Goal: Task Accomplishment & Management: Manage account settings

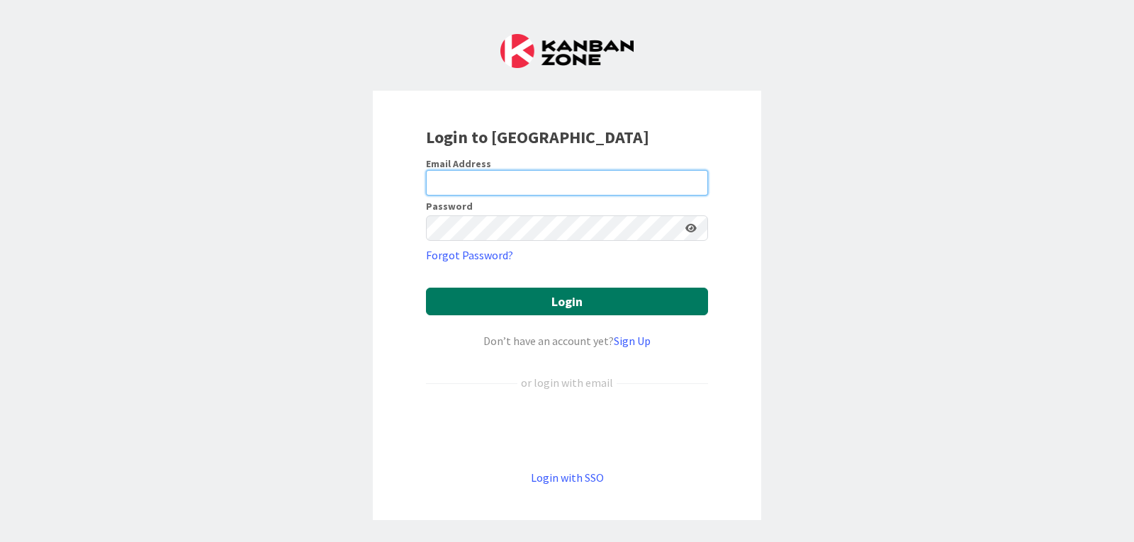
type input "[PERSON_NAME][EMAIL_ADDRESS][PERSON_NAME][DOMAIN_NAME]"
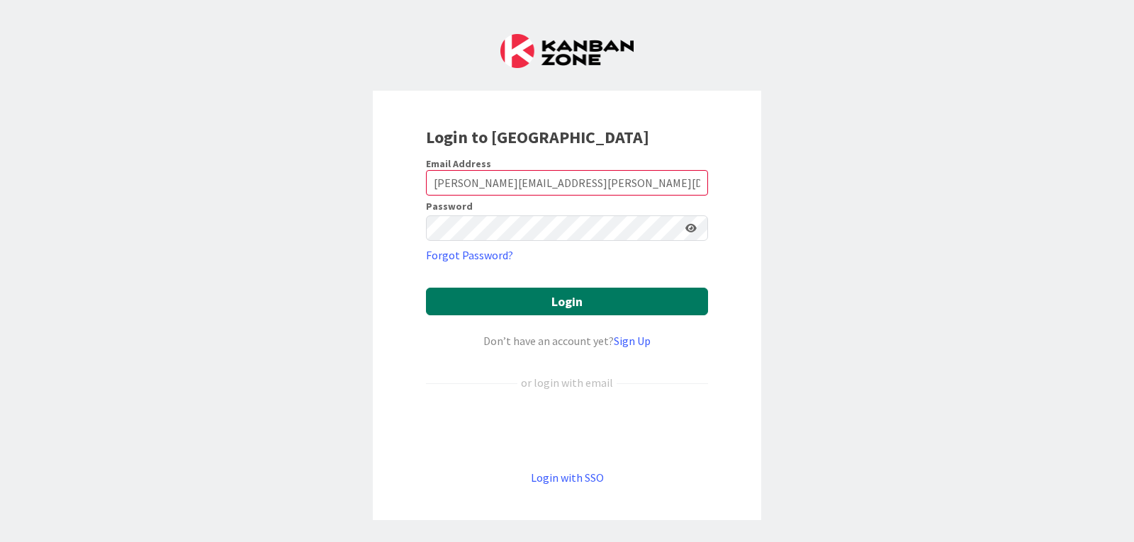
click at [558, 306] on button "Login" at bounding box center [567, 302] width 282 height 28
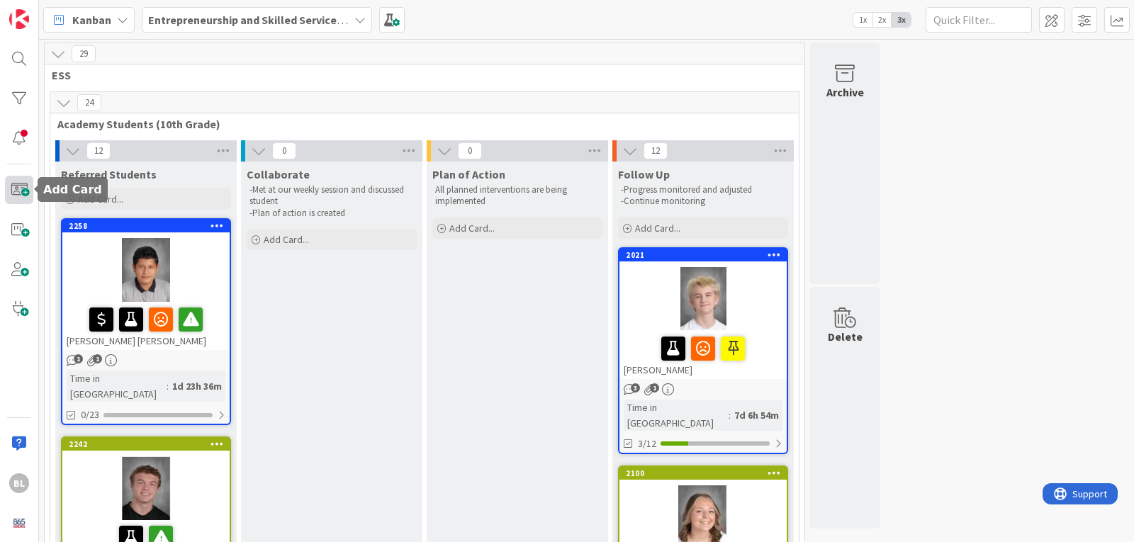
click at [22, 189] on span at bounding box center [19, 190] width 28 height 28
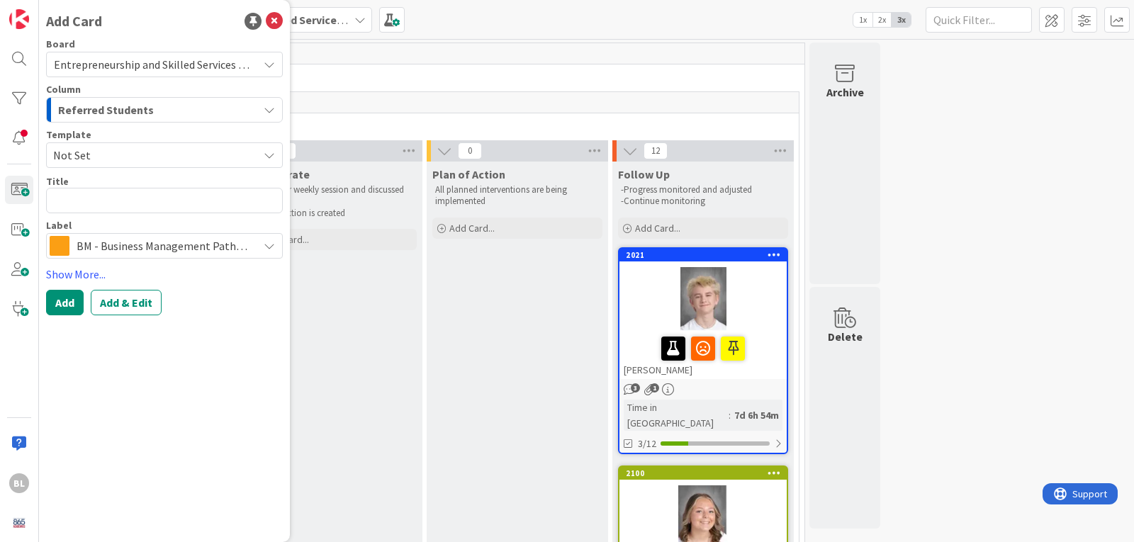
click at [101, 153] on span "Not Set" at bounding box center [150, 155] width 194 height 18
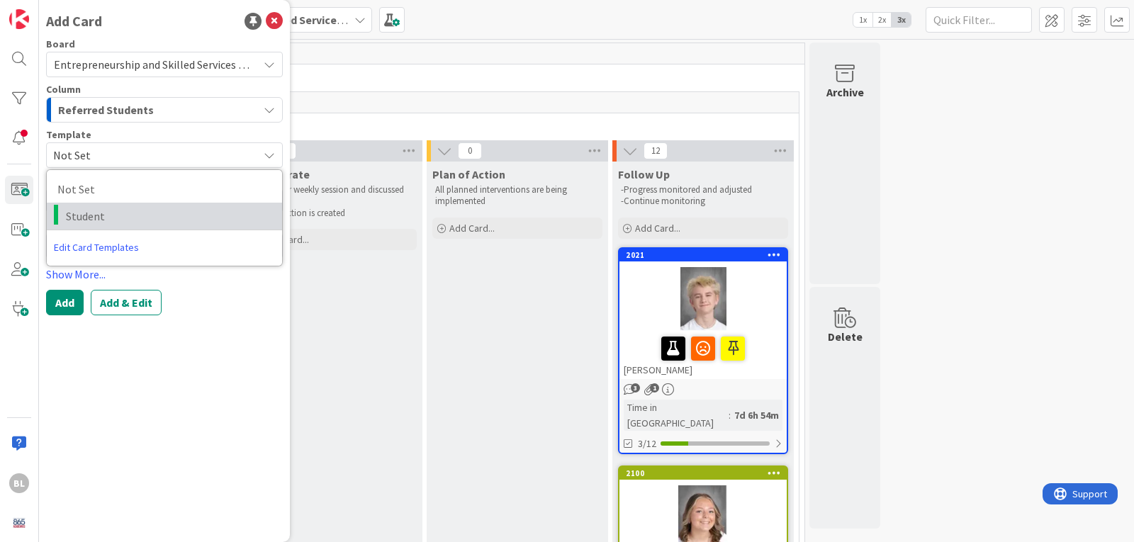
click at [92, 206] on link "Student" at bounding box center [164, 216] width 235 height 27
type textarea "x"
type textarea "Student"
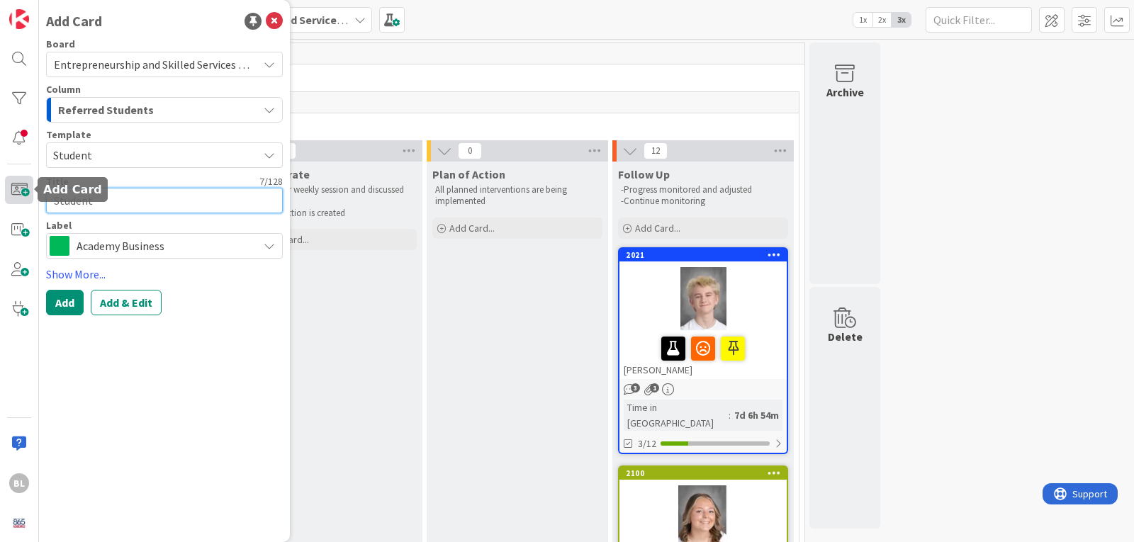
drag, startPoint x: 68, startPoint y: 201, endPoint x: 18, endPoint y: 194, distance: 50.7
click at [18, 194] on div "BL Add Card Board Entrepreneurship and Skilled Services Interventions - [DATE]-…" at bounding box center [19, 271] width 39 height 542
click at [111, 201] on textarea "Student" at bounding box center [164, 201] width 237 height 26
drag, startPoint x: 111, startPoint y: 201, endPoint x: 21, endPoint y: 198, distance: 90.0
click at [21, 198] on div "BL Add Card Board Entrepreneurship and Skilled Services Interventions - [DATE]-…" at bounding box center [19, 271] width 39 height 542
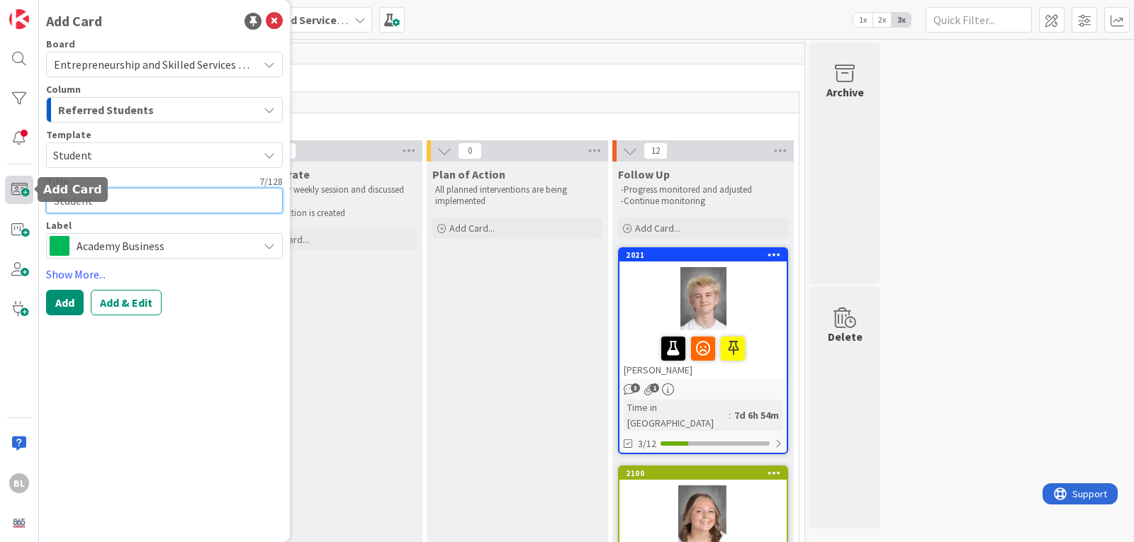
type textarea "x"
type textarea "K"
type textarea "x"
type textarea "Ko"
type textarea "x"
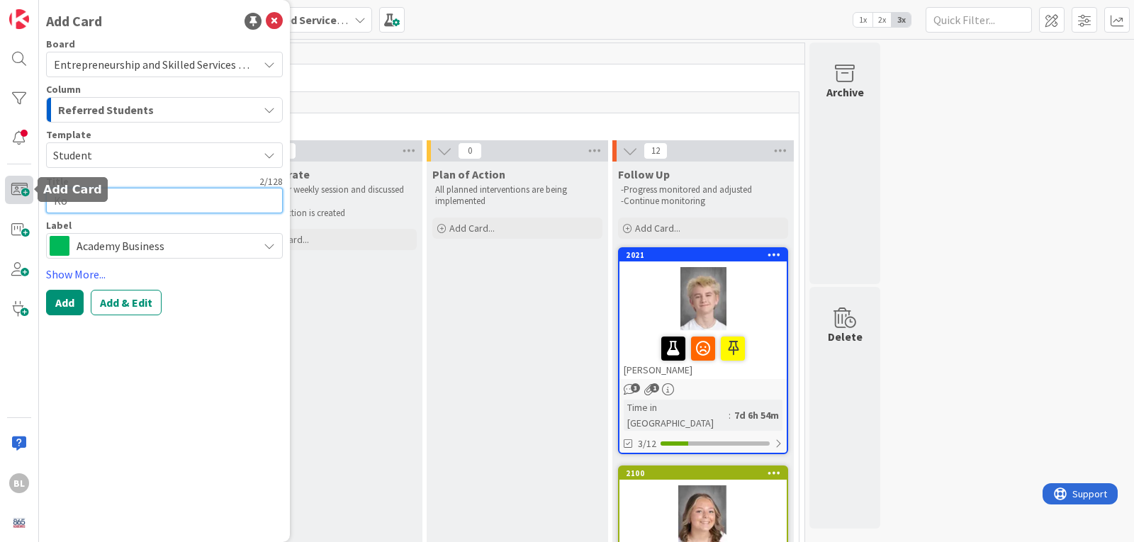
type textarea "Kob"
type textarea "x"
type textarea "Kobe"
type textarea "x"
type textarea "Kobe"
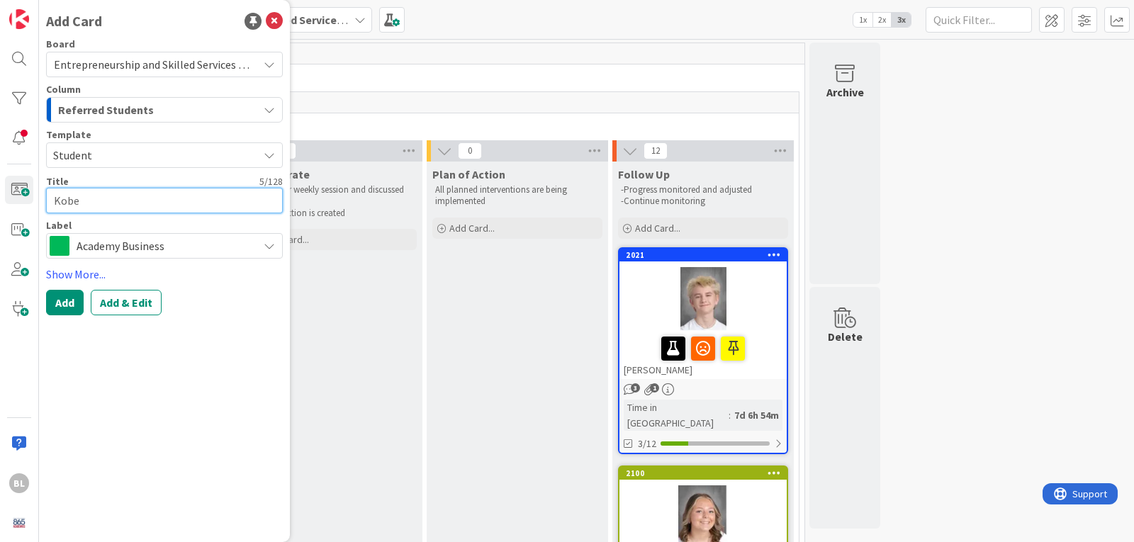
type textarea "x"
type textarea "Kobe B"
type textarea "x"
type textarea "Kobe Be"
type textarea "x"
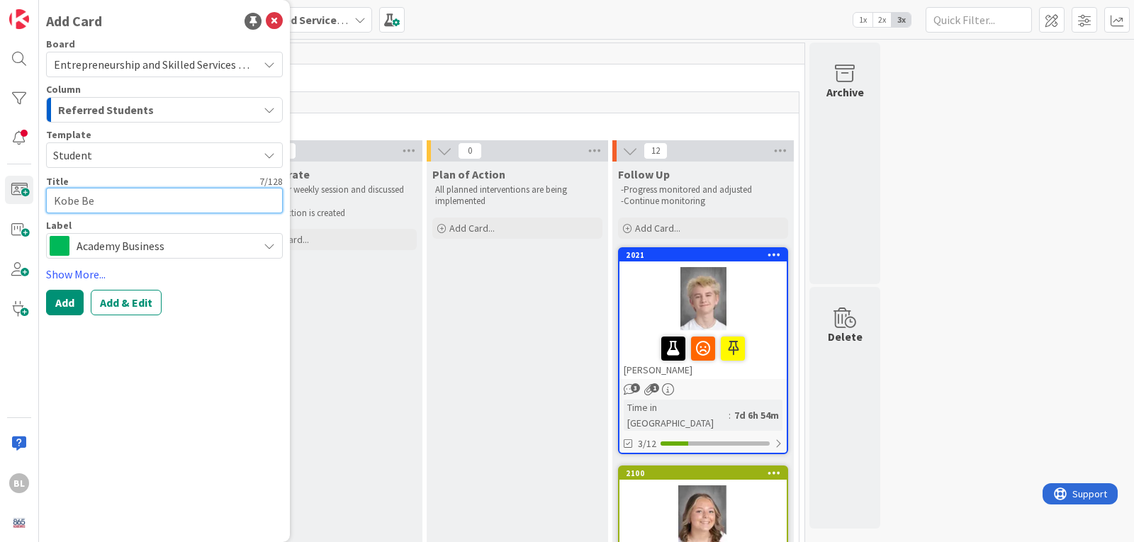
type textarea "Kobe Bes"
type textarea "x"
type textarea "[PERSON_NAME]"
type textarea "x"
type textarea "[PERSON_NAME]"
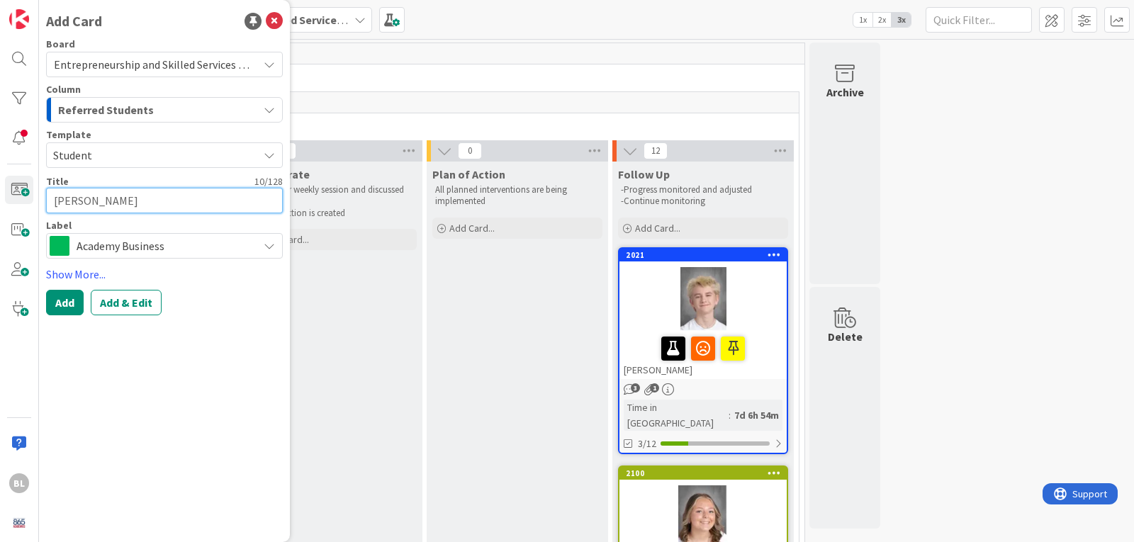
type textarea "x"
type textarea "[PERSON_NAME]"
type textarea "x"
type textarea "[PERSON_NAME]"
click at [62, 300] on button "Add" at bounding box center [65, 303] width 38 height 26
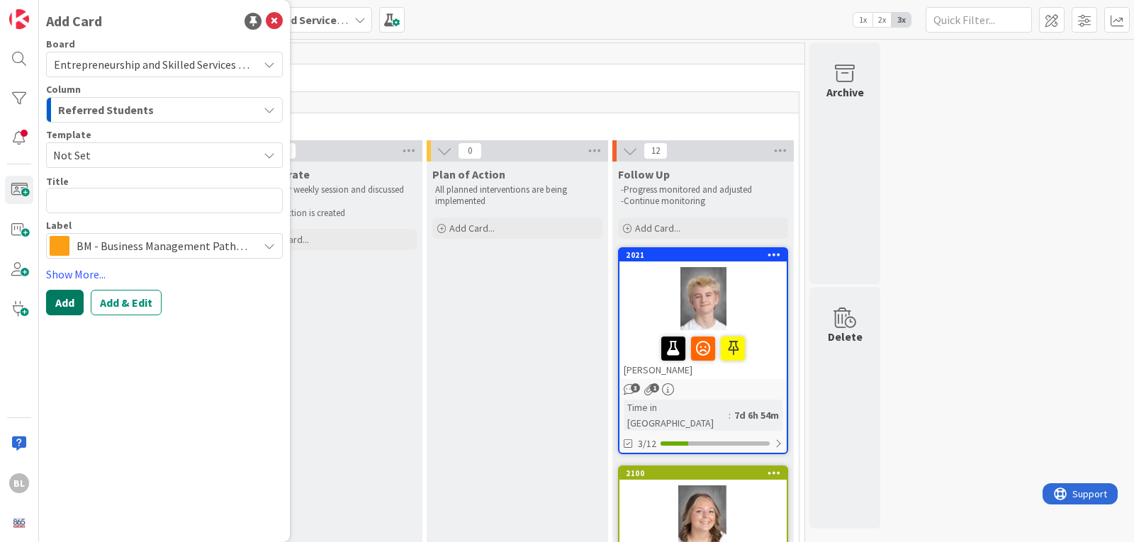
click at [65, 301] on button "Add" at bounding box center [65, 303] width 38 height 26
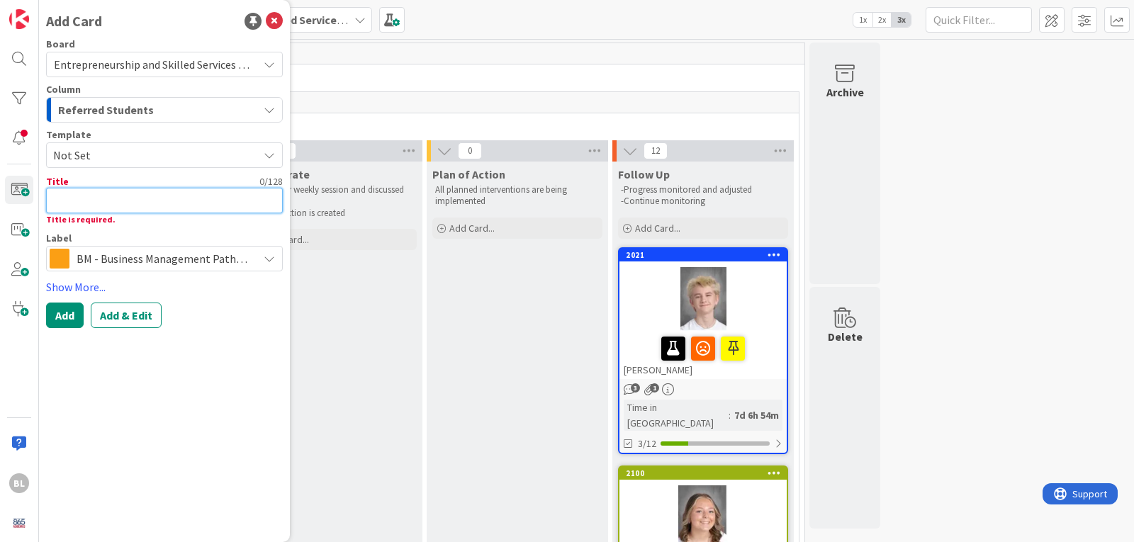
click at [65, 200] on textarea at bounding box center [164, 201] width 237 height 26
click at [98, 153] on span "Not Set" at bounding box center [150, 155] width 194 height 18
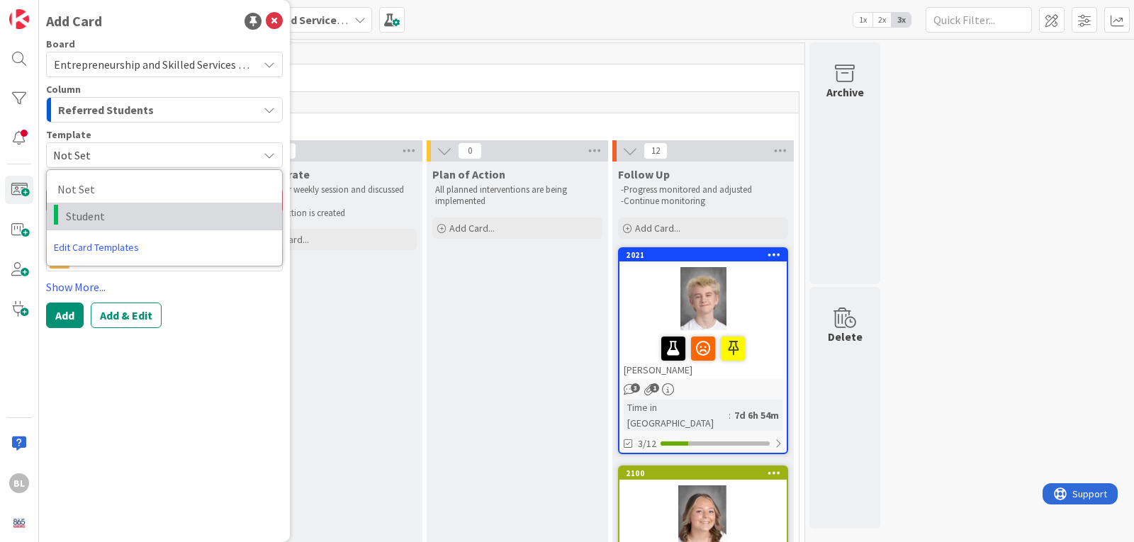
click at [85, 213] on span "Student" at bounding box center [169, 216] width 206 height 18
type textarea "x"
type textarea "Student"
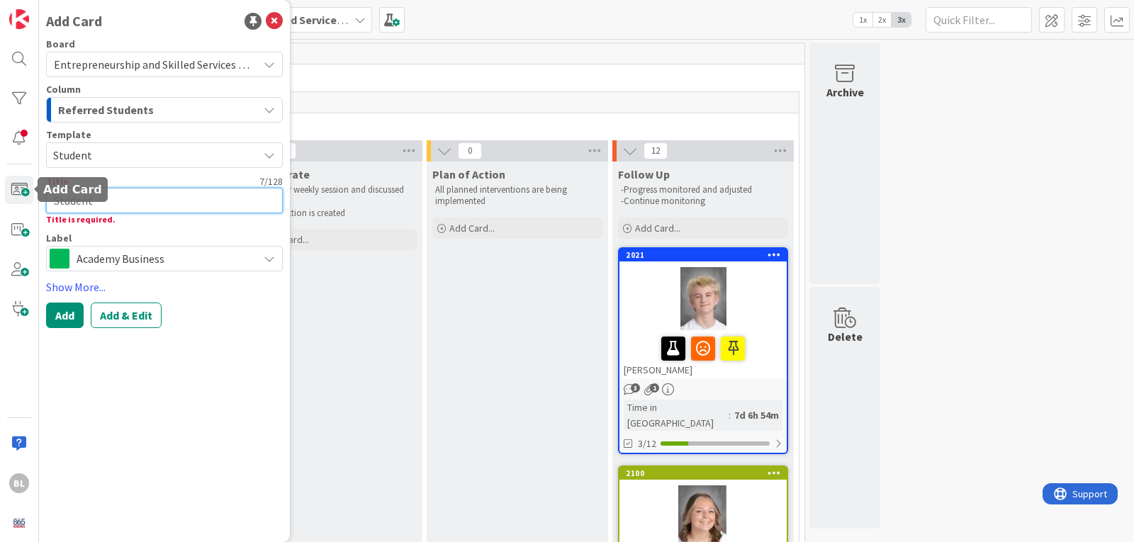
drag, startPoint x: 99, startPoint y: 206, endPoint x: 0, endPoint y: 163, distance: 107.9
click at [0, 191] on div "BL Add Card Board Entrepreneurship and Skilled Services Interventions - [DATE]-…" at bounding box center [19, 271] width 39 height 542
type textarea "x"
type textarea "K"
type textarea "x"
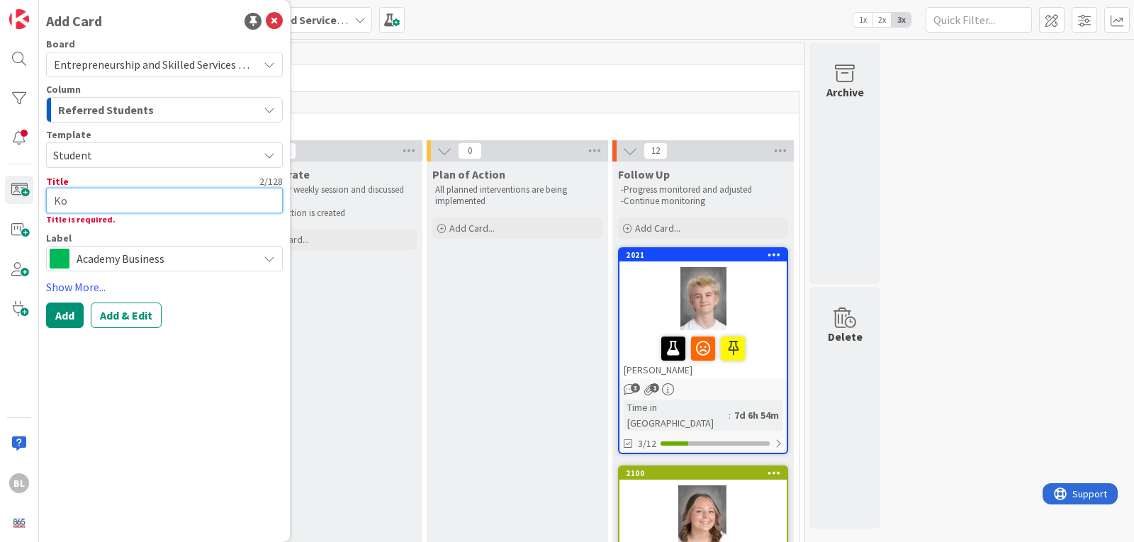
type textarea "Kob"
type textarea "x"
type textarea "Kobe"
type textarea "x"
type textarea "Kobe"
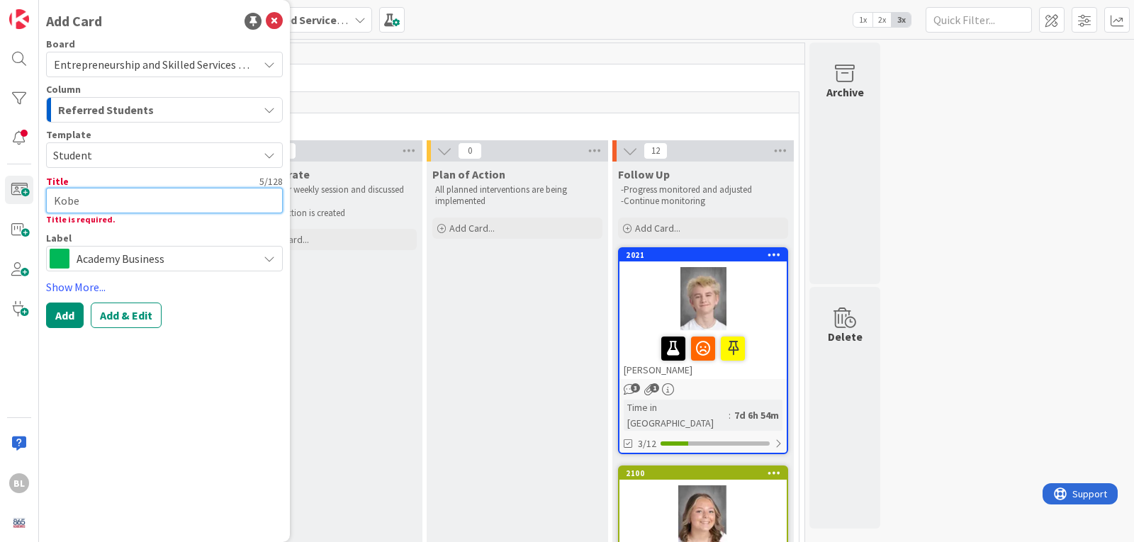
type textarea "x"
type textarea "Kobe B"
type textarea "x"
type textarea "Kobe Be"
type textarea "x"
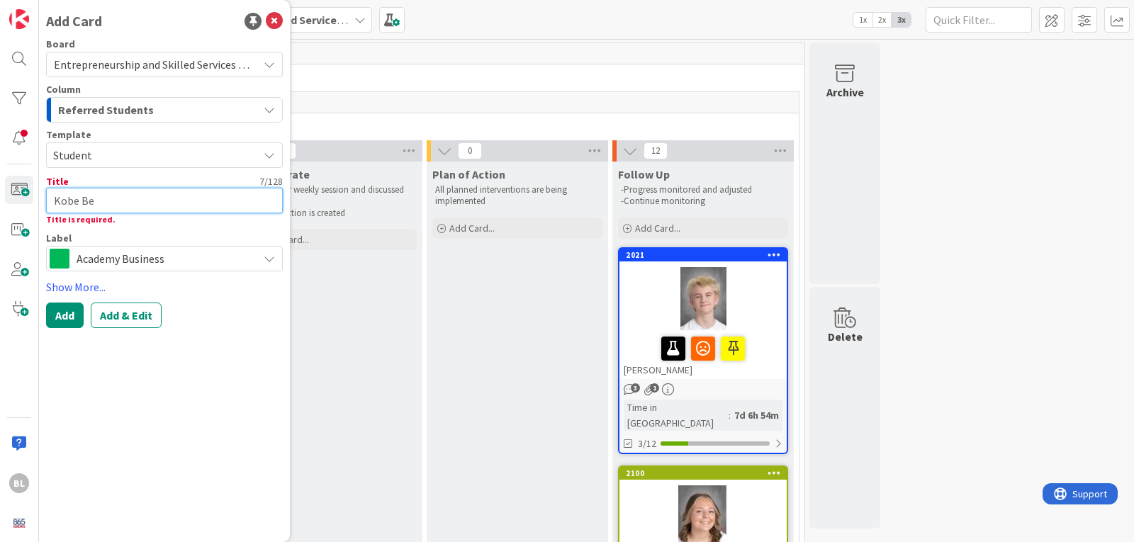
type textarea "Kobe Bes"
type textarea "x"
type textarea "[PERSON_NAME]"
type textarea "x"
type textarea "[PERSON_NAME]"
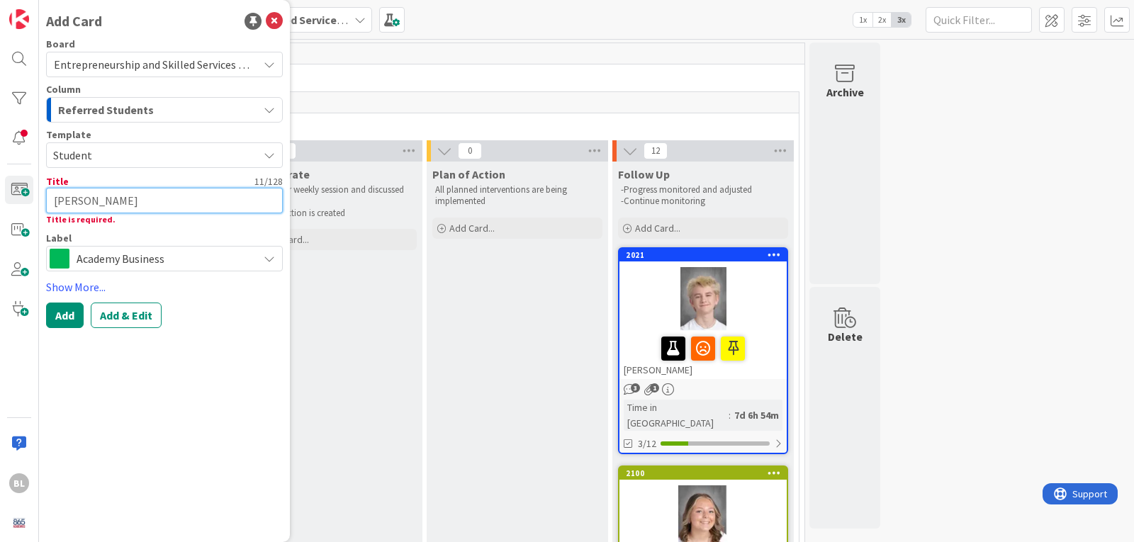
type textarea "x"
type textarea "[PERSON_NAME]"
type textarea "x"
type textarea "[PERSON_NAME]"
click at [68, 313] on button "Add" at bounding box center [65, 316] width 38 height 26
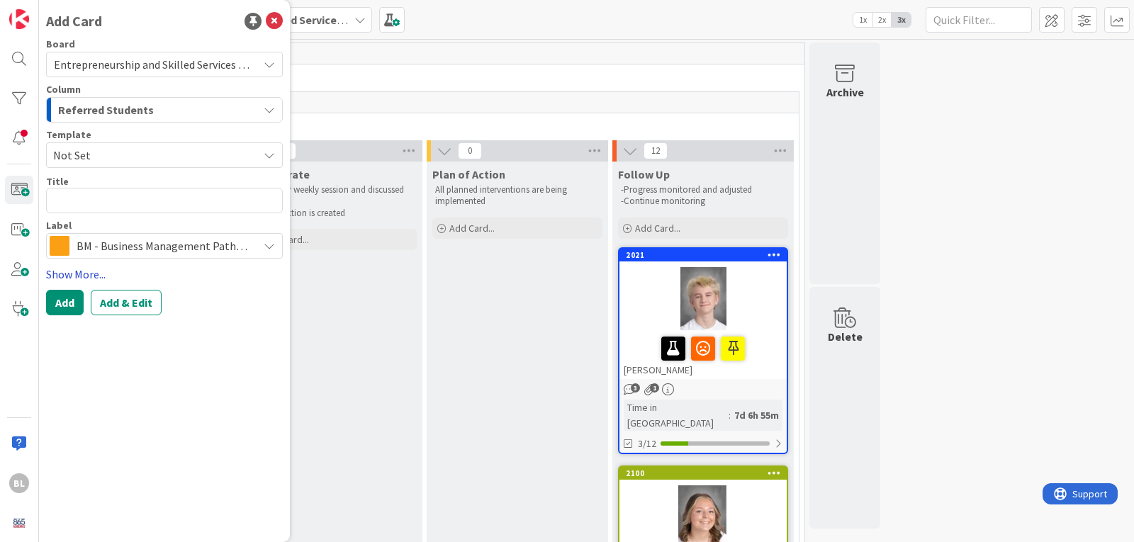
click at [67, 275] on link "Show More..." at bounding box center [164, 274] width 237 height 17
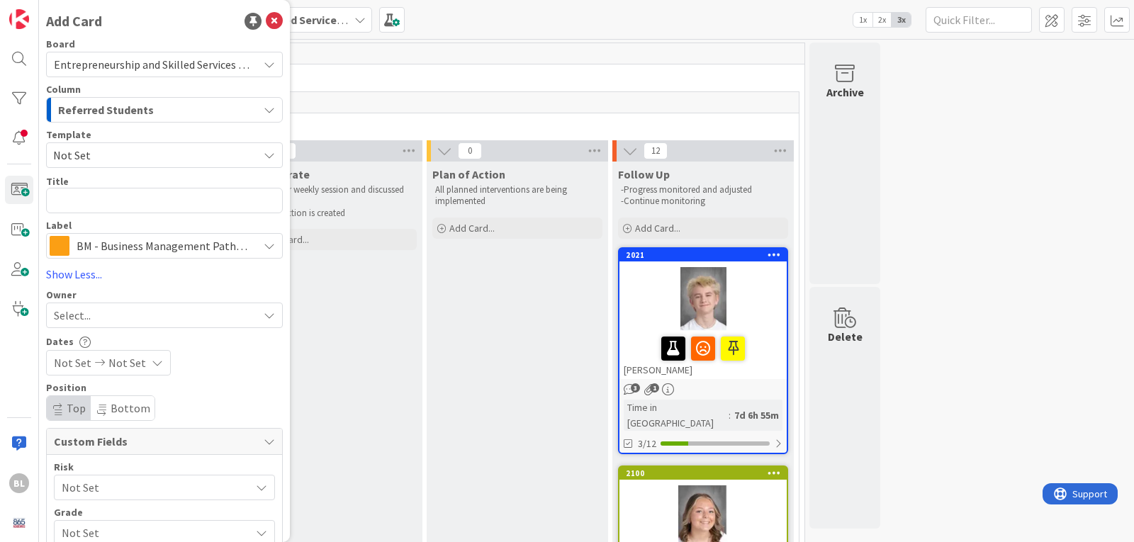
click at [249, 249] on div "BM - Business Management Pathway" at bounding box center [164, 246] width 237 height 26
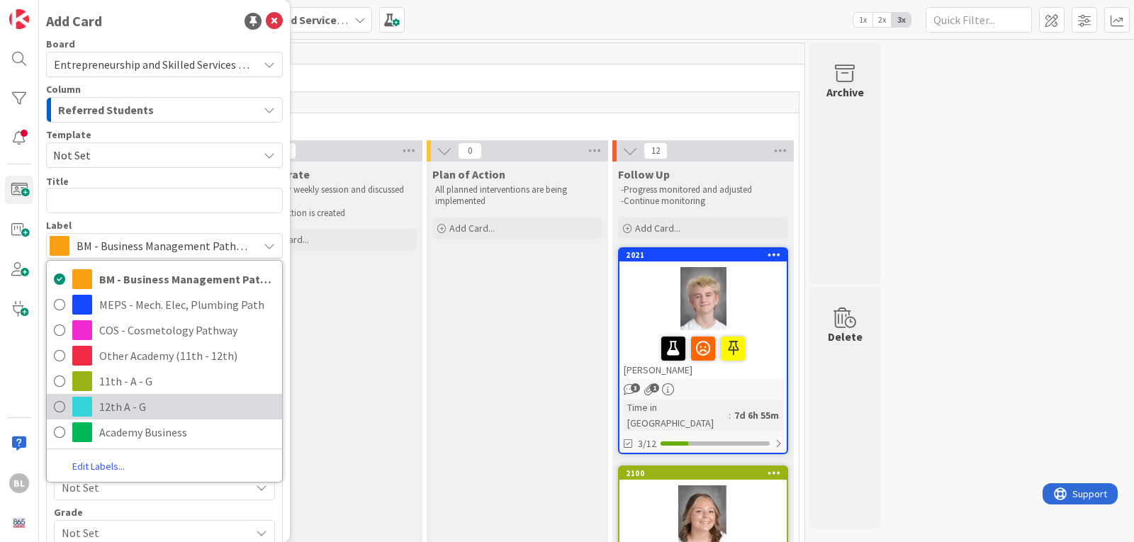
click at [58, 403] on icon at bounding box center [59, 406] width 11 height 21
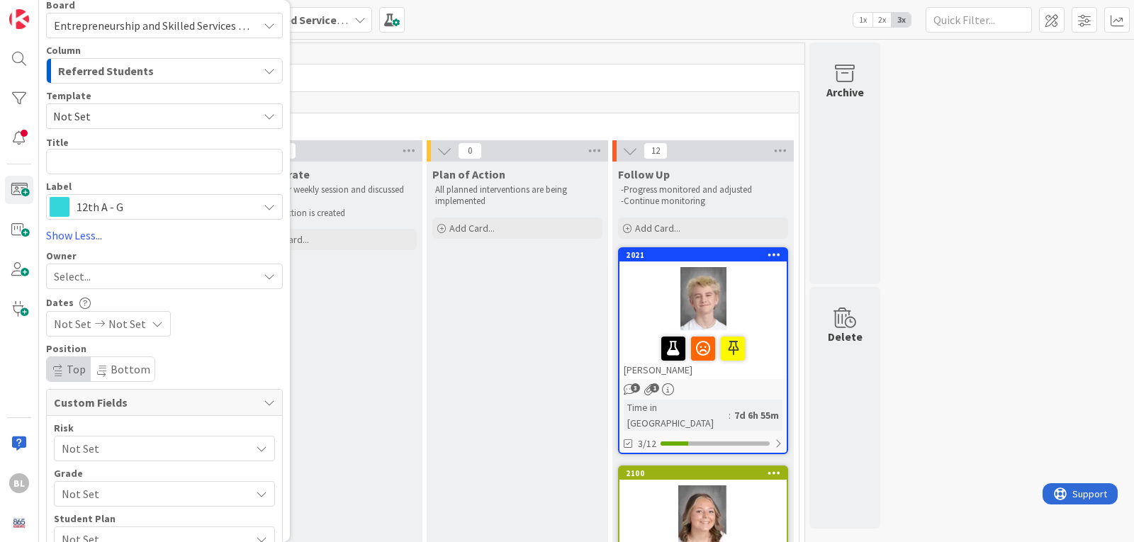
scroll to position [71, 0]
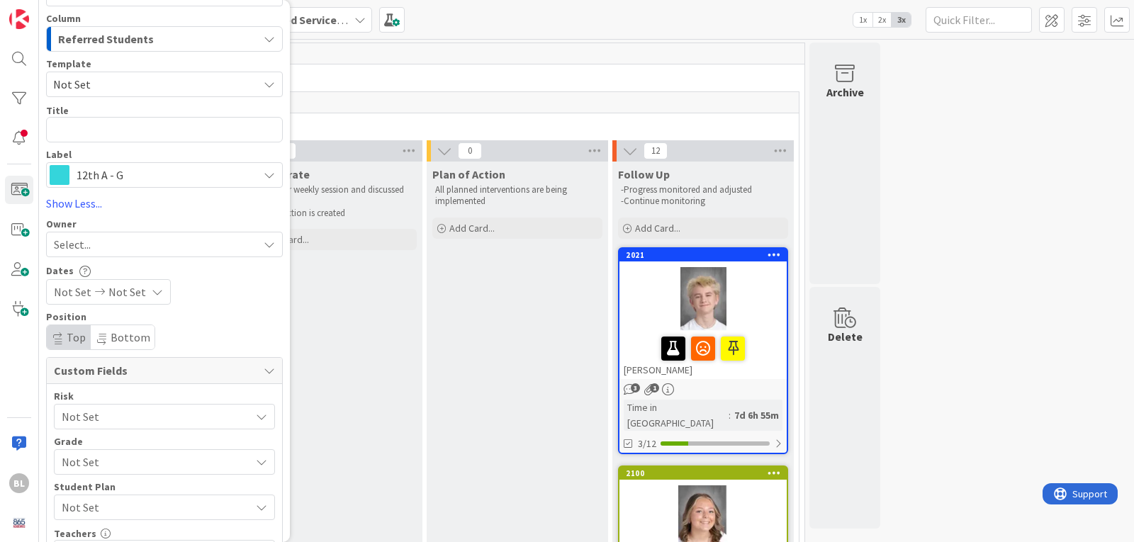
click at [135, 414] on span "Not Set" at bounding box center [152, 417] width 181 height 20
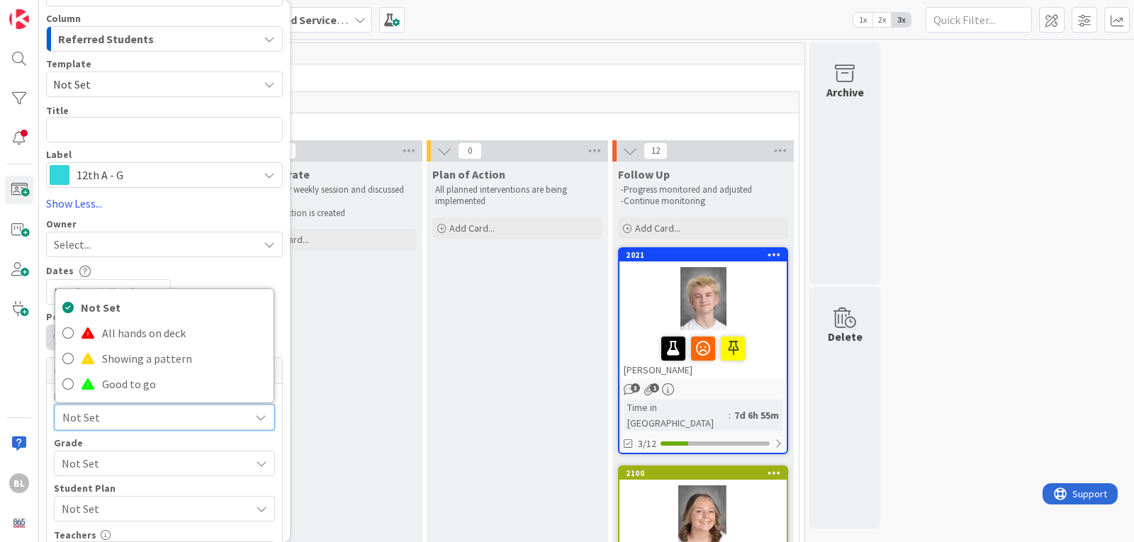
click at [135, 414] on span "Not Set" at bounding box center [152, 417] width 180 height 20
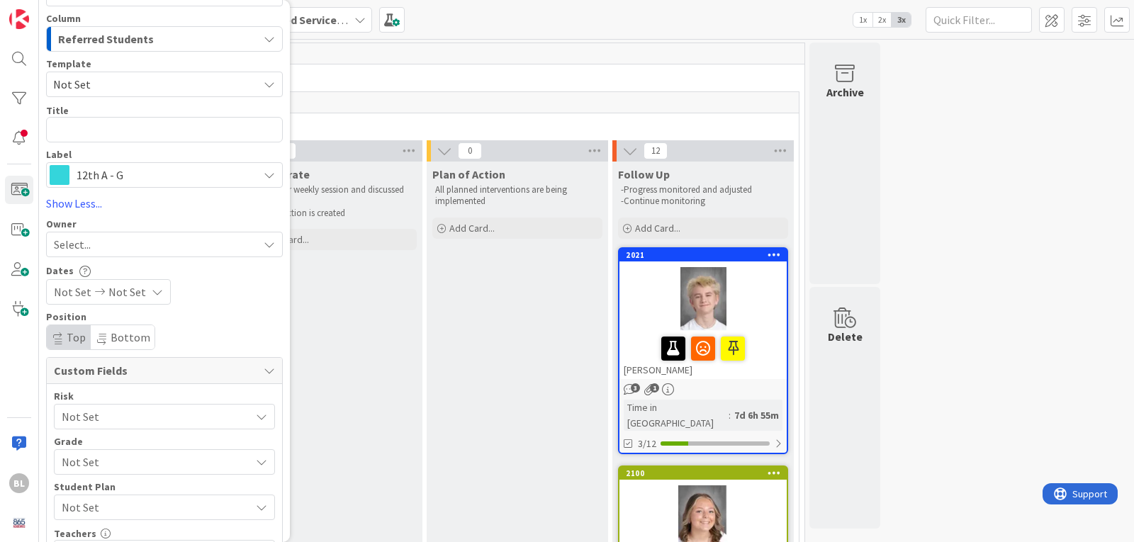
click at [120, 471] on span "Not Set" at bounding box center [152, 462] width 181 height 20
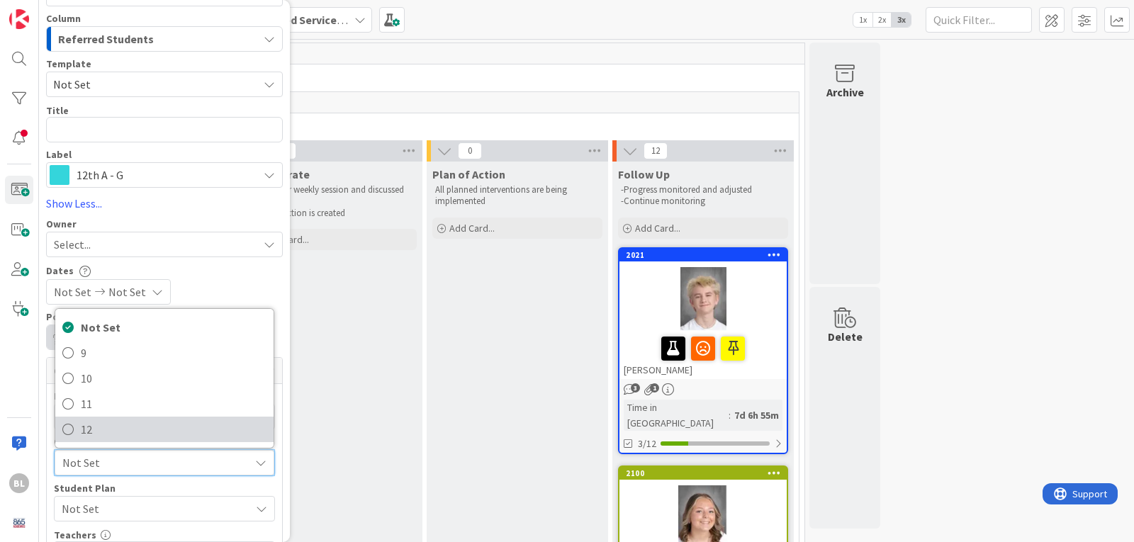
click at [86, 432] on span "12" at bounding box center [174, 429] width 186 height 21
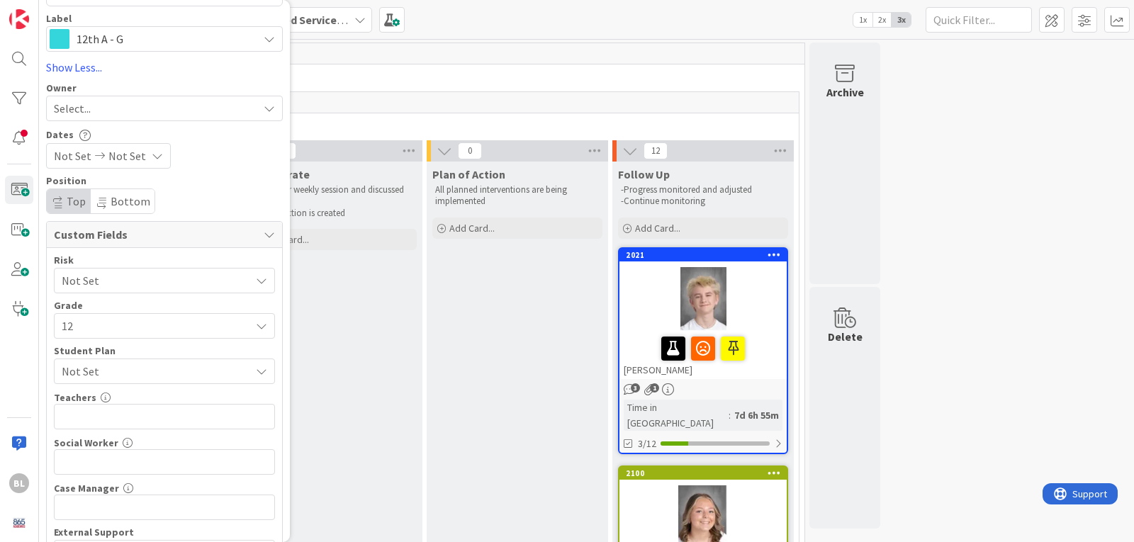
scroll to position [213, 0]
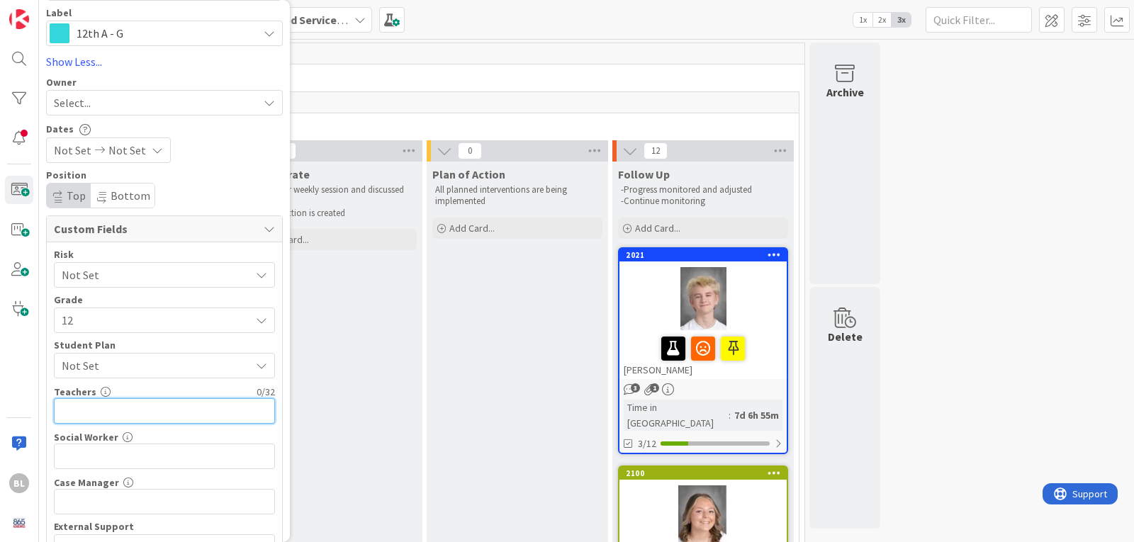
click at [103, 411] on input "text" at bounding box center [164, 411] width 221 height 26
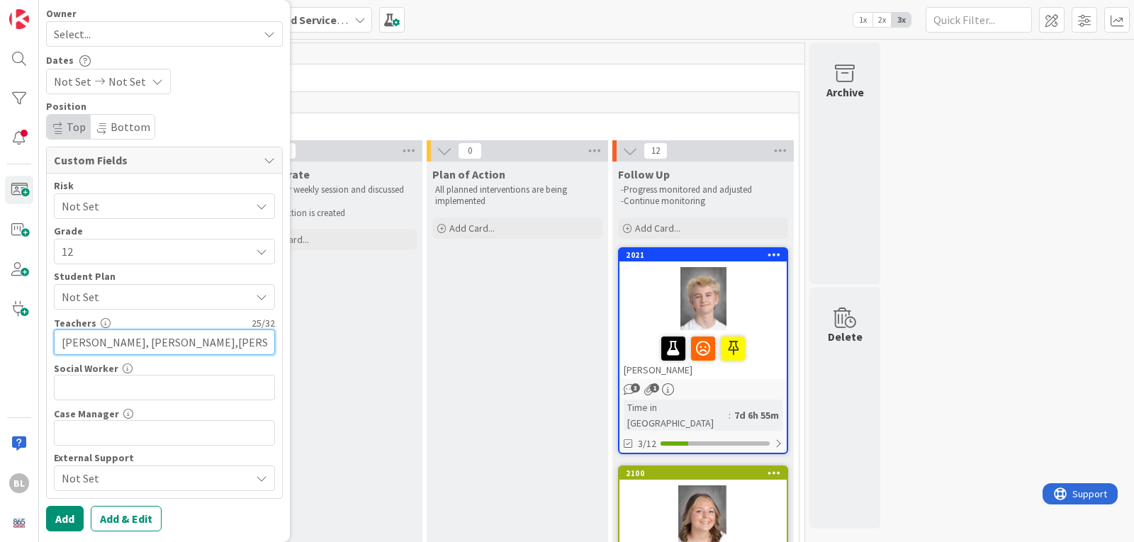
type input "[PERSON_NAME], [PERSON_NAME],[PERSON_NAME]"
drag, startPoint x: 85, startPoint y: 439, endPoint x: 109, endPoint y: 386, distance: 59.0
click at [85, 434] on input "text" at bounding box center [164, 433] width 221 height 26
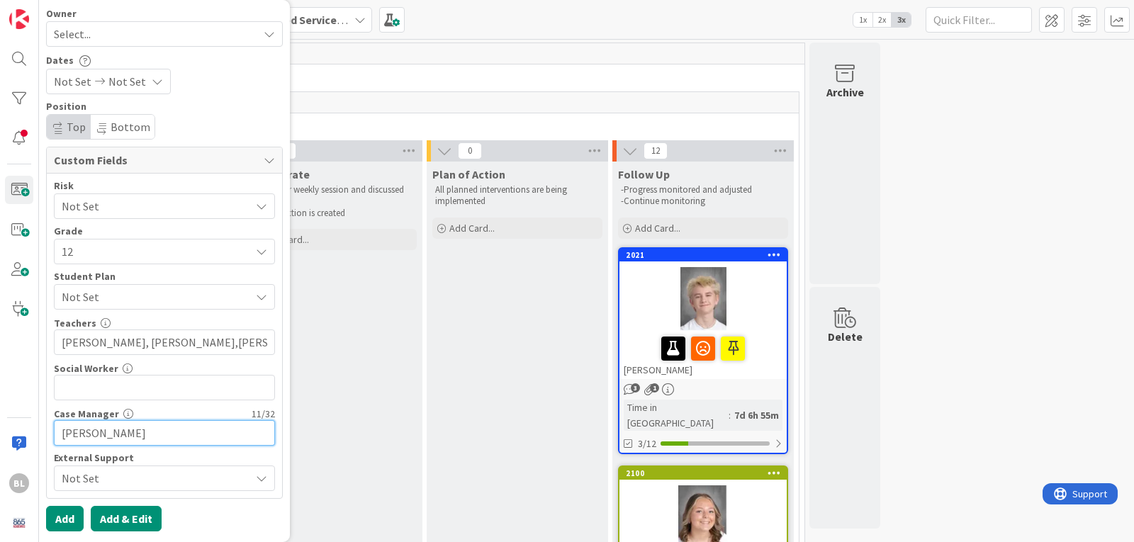
type input "[PERSON_NAME]"
click at [125, 517] on button "Add & Edit" at bounding box center [126, 519] width 71 height 26
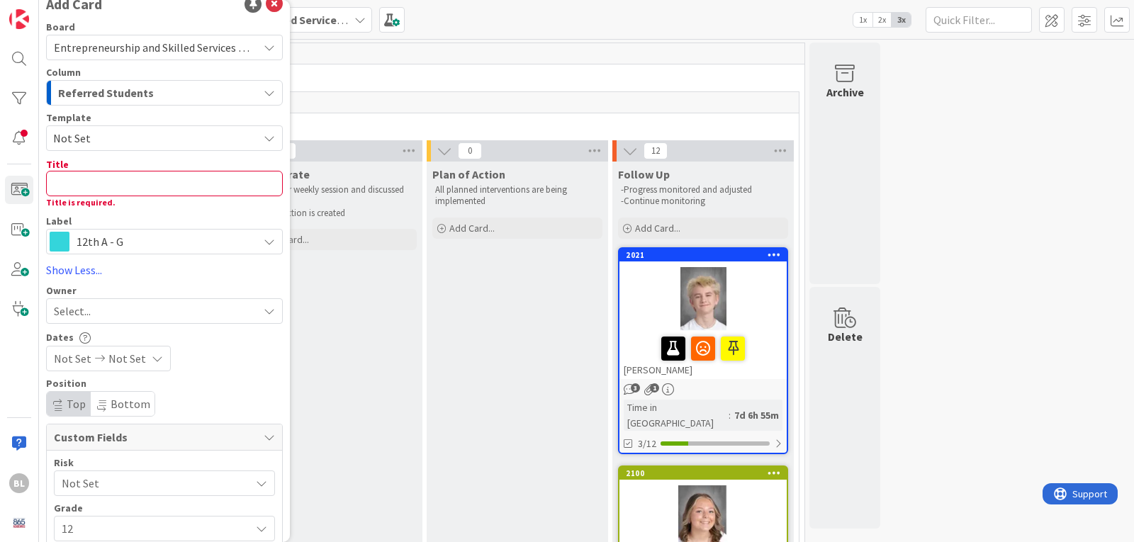
scroll to position [0, 0]
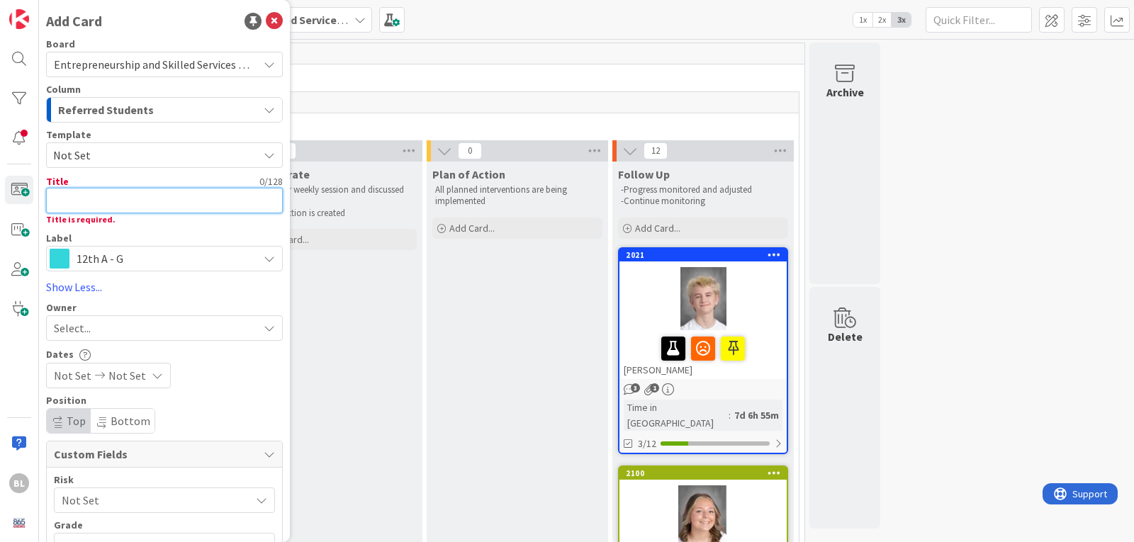
click at [70, 200] on textarea at bounding box center [164, 201] width 237 height 26
type textarea "x"
type textarea "K"
type textarea "x"
type textarea "Ko"
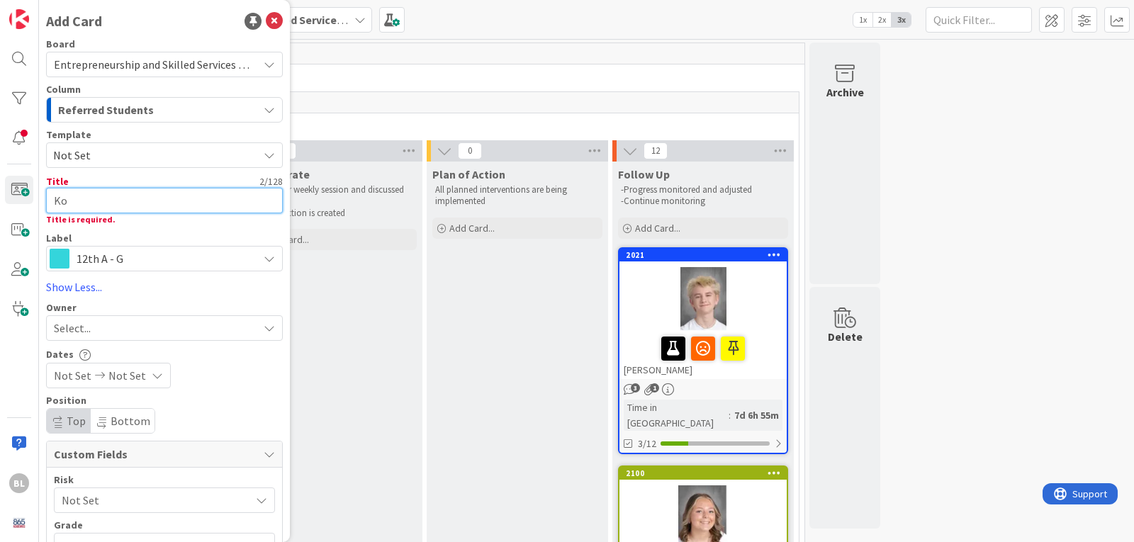
type textarea "x"
type textarea "Kob"
type textarea "x"
type textarea "Kobe"
type textarea "x"
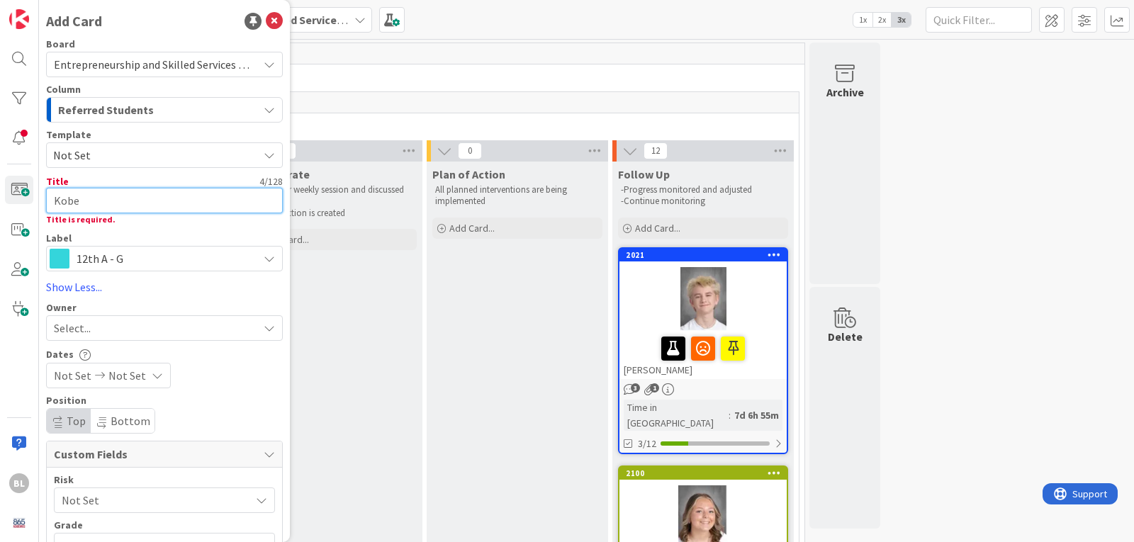
type textarea "Kobe"
type textarea "x"
type textarea "Kobe B"
type textarea "x"
type textarea "Kobe Be"
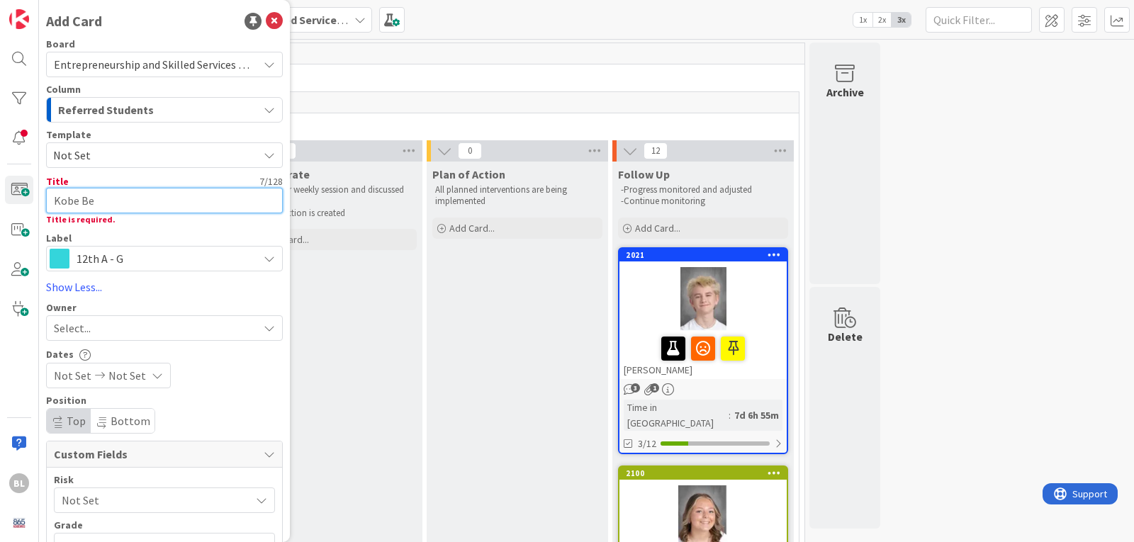
type textarea "x"
type textarea "Kobe Bes"
type textarea "x"
type textarea "[PERSON_NAME]"
type textarea "x"
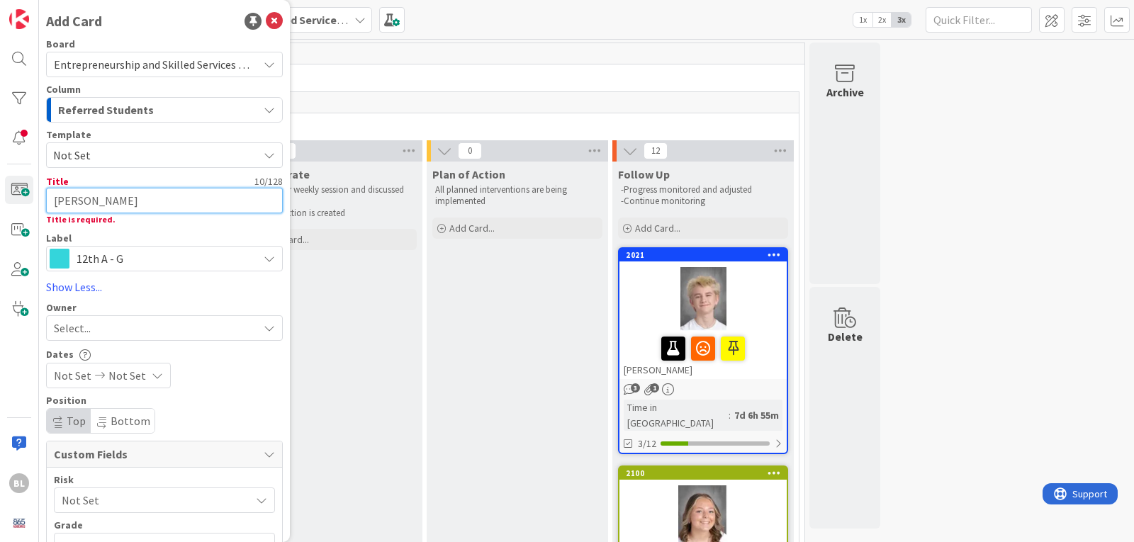
type textarea "[PERSON_NAME]"
type textarea "x"
type textarea "[PERSON_NAME]"
type textarea "x"
type textarea "[PERSON_NAME]"
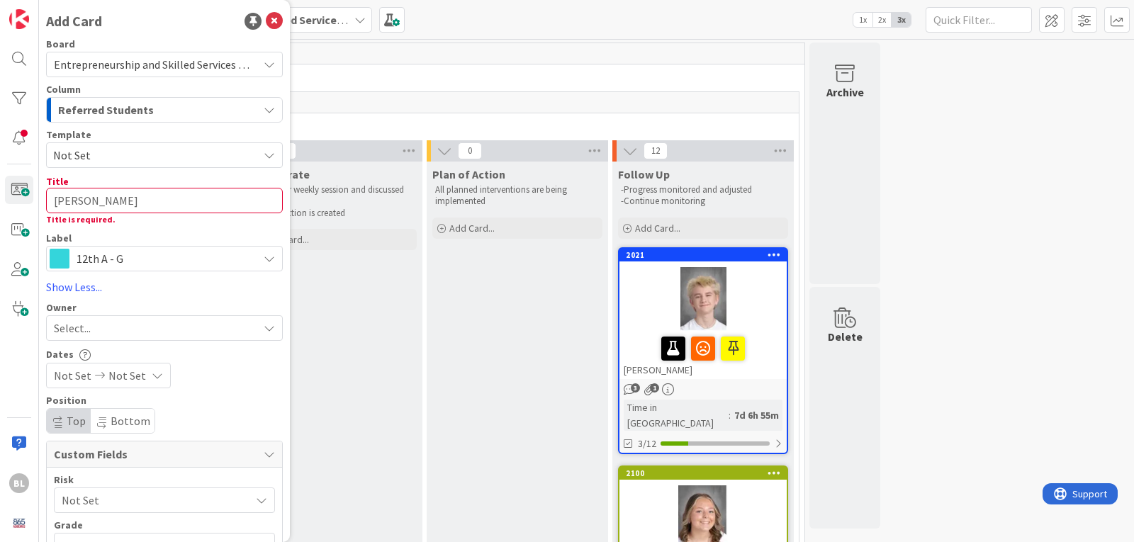
click at [101, 155] on span "Not Set" at bounding box center [150, 155] width 194 height 18
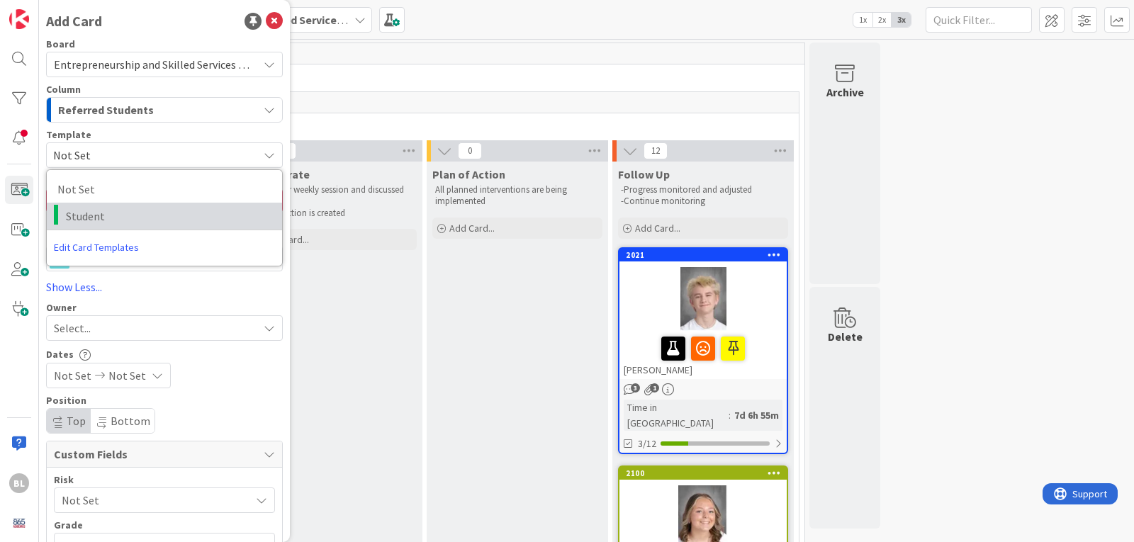
click at [74, 213] on span "Student" at bounding box center [169, 216] width 206 height 18
type textarea "x"
type textarea "Student"
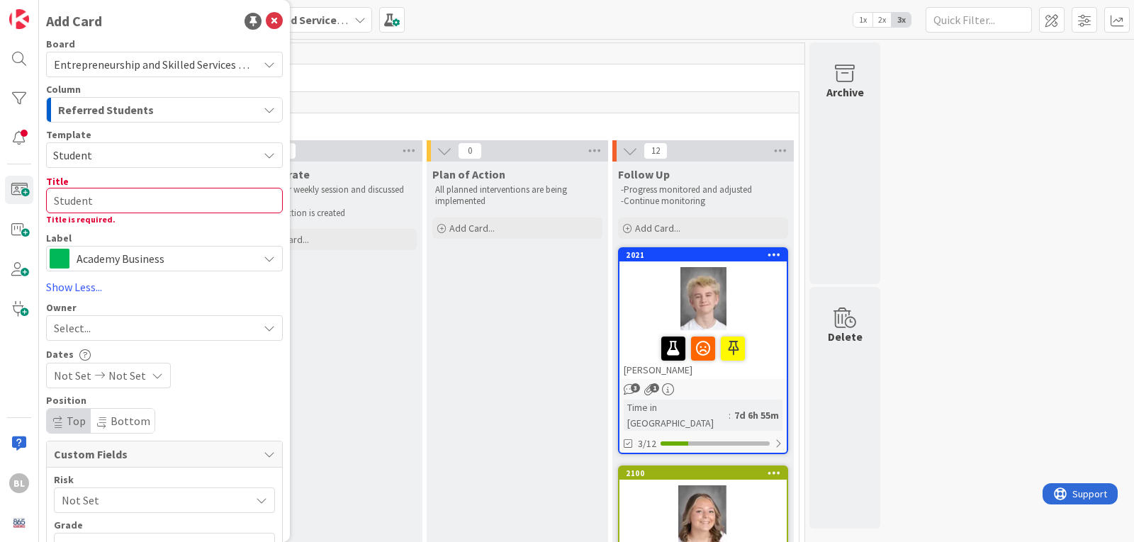
click at [154, 257] on span "Academy Business" at bounding box center [164, 259] width 174 height 20
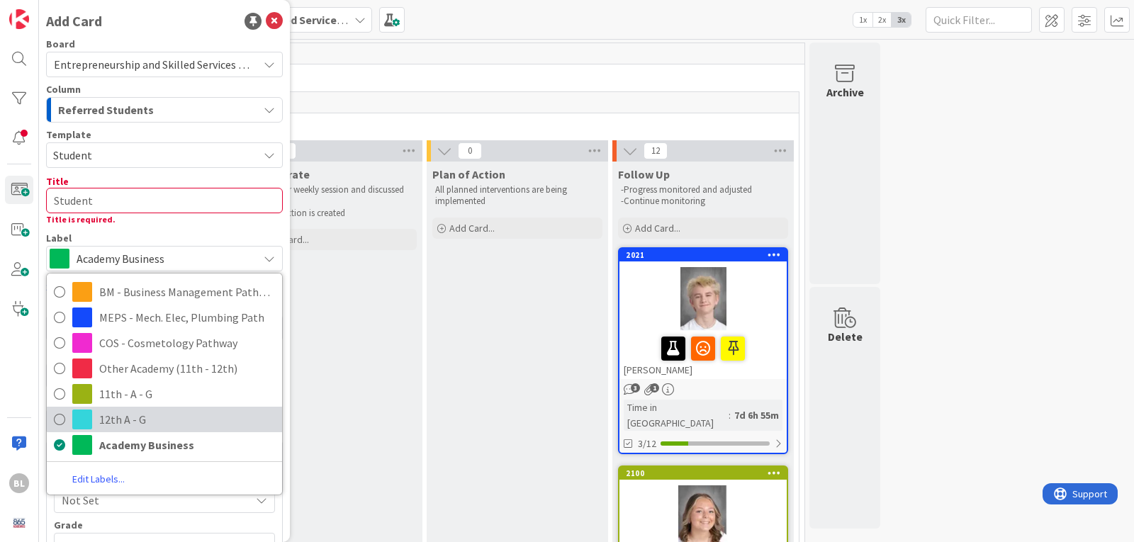
click at [62, 417] on icon at bounding box center [59, 419] width 11 height 21
type textarea "x"
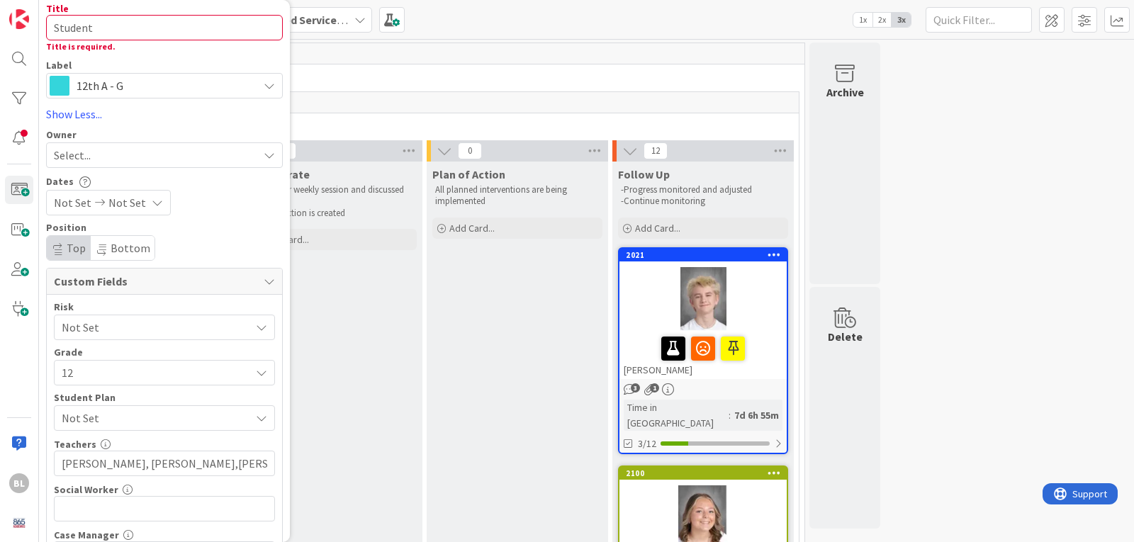
scroll to position [294, 0]
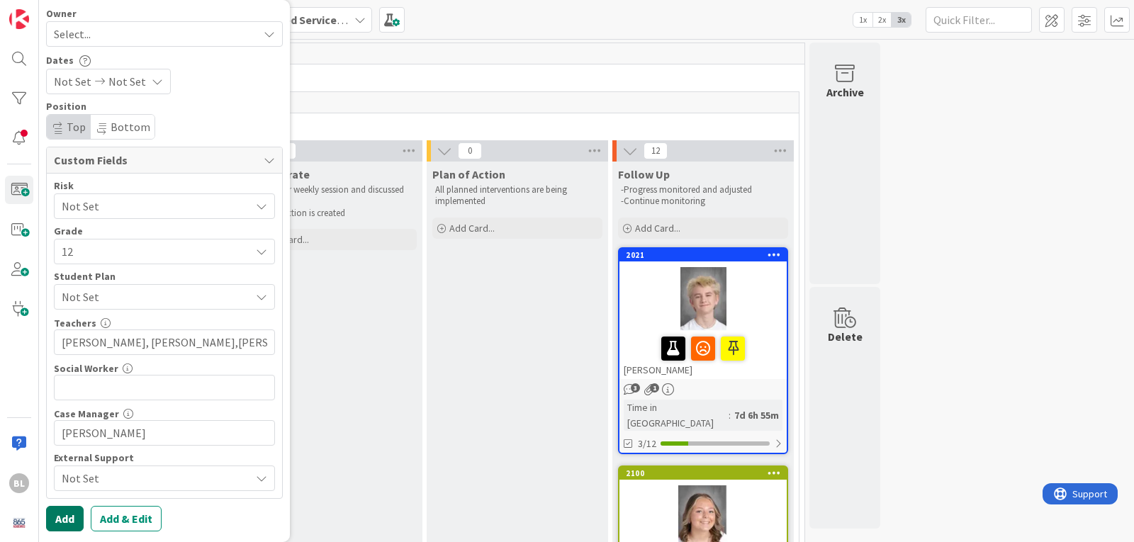
click at [58, 517] on button "Add" at bounding box center [65, 519] width 38 height 26
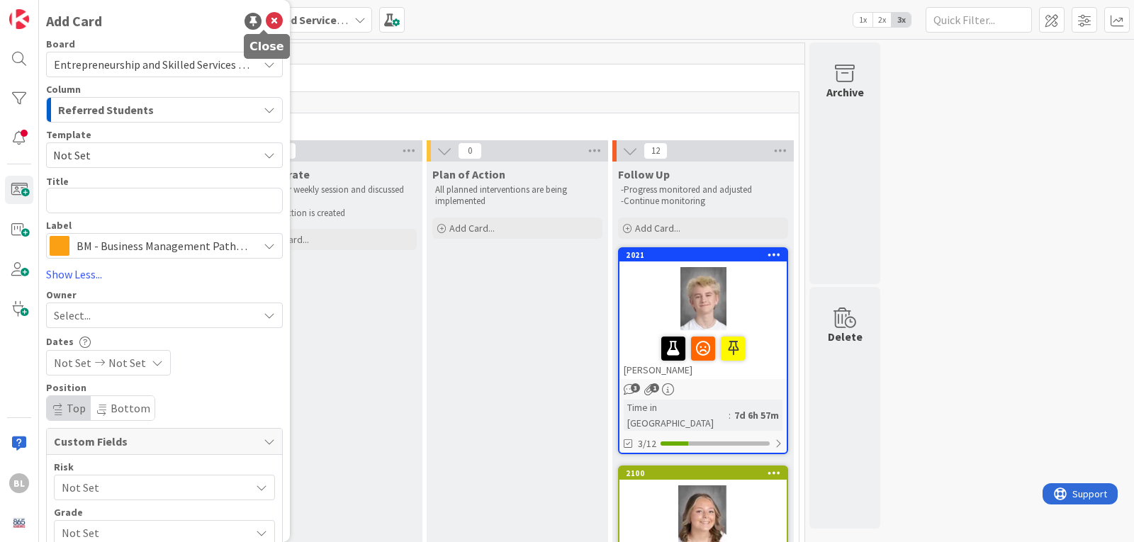
click at [266, 20] on icon at bounding box center [274, 21] width 17 height 17
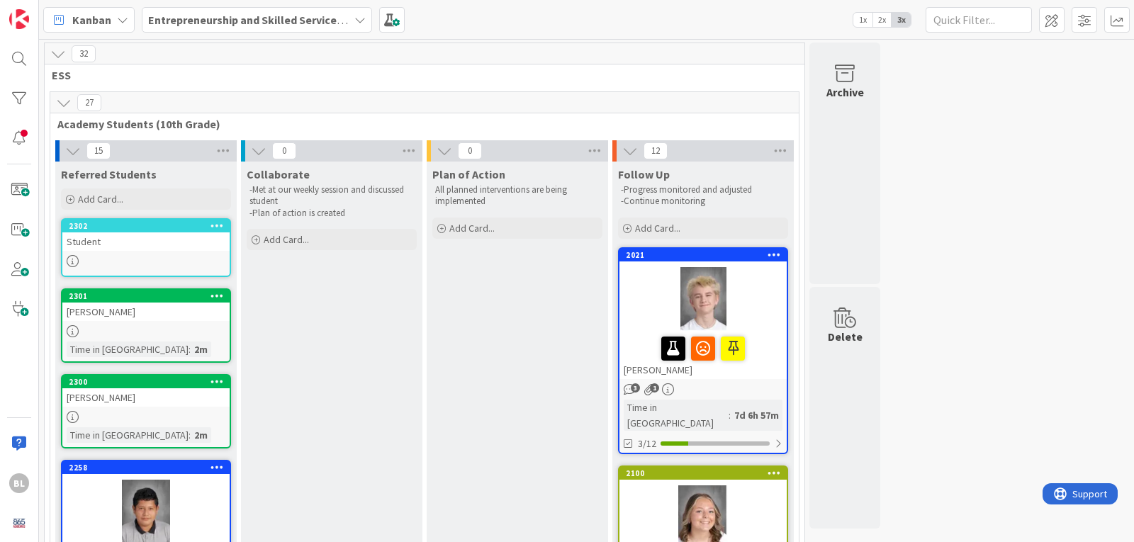
click at [218, 227] on icon at bounding box center [216, 225] width 13 height 10
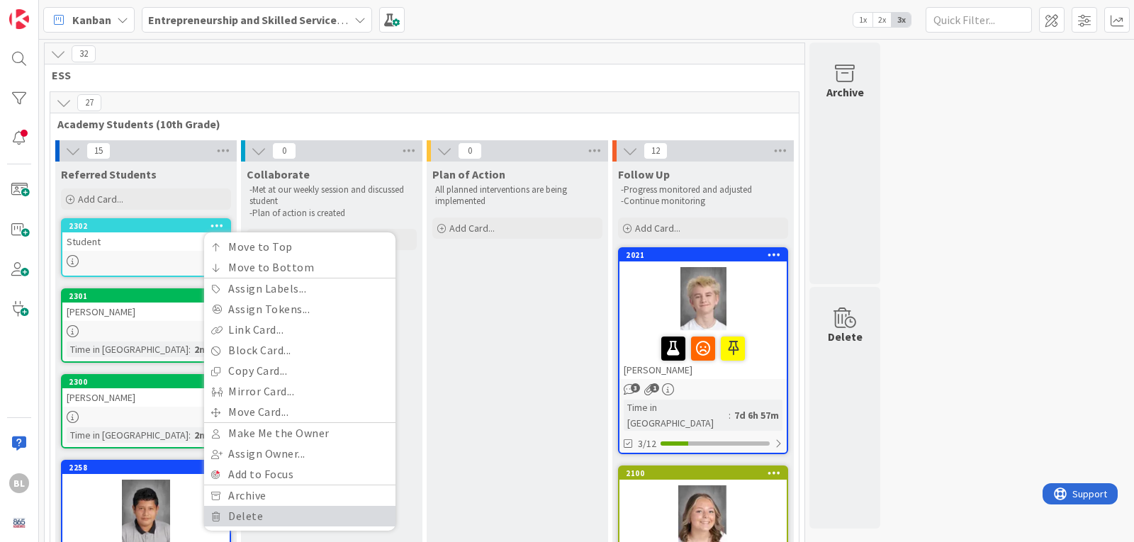
click at [247, 514] on link "Delete" at bounding box center [299, 516] width 191 height 21
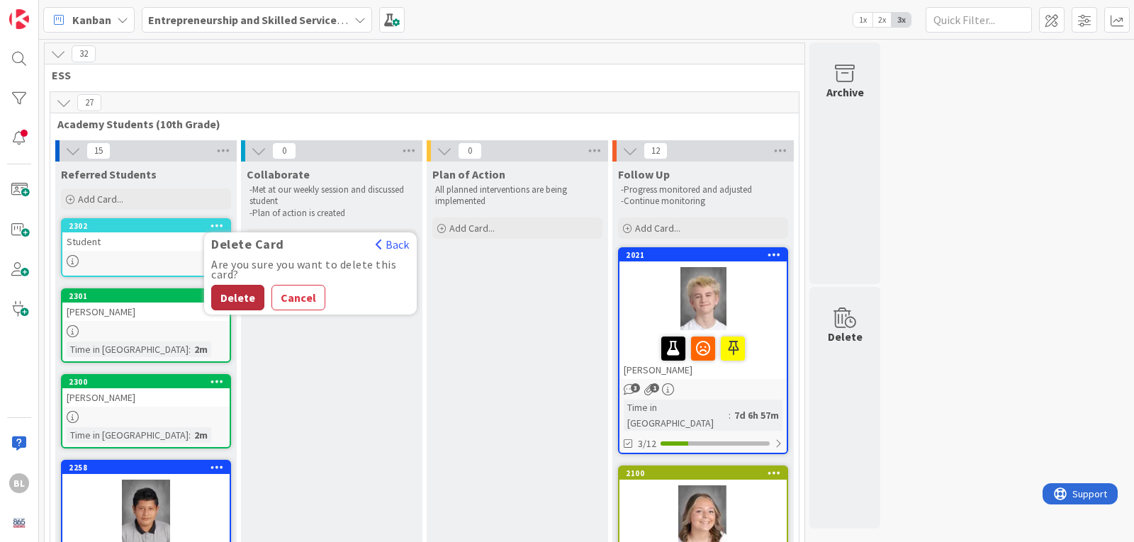
click at [235, 293] on button "Delete" at bounding box center [237, 298] width 53 height 26
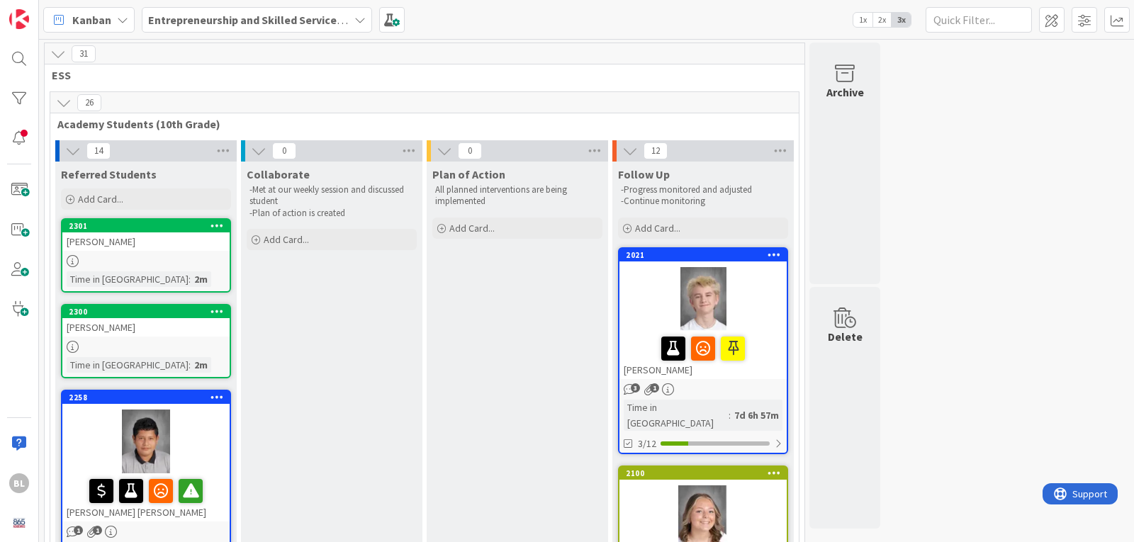
click at [215, 313] on icon at bounding box center [216, 311] width 13 height 10
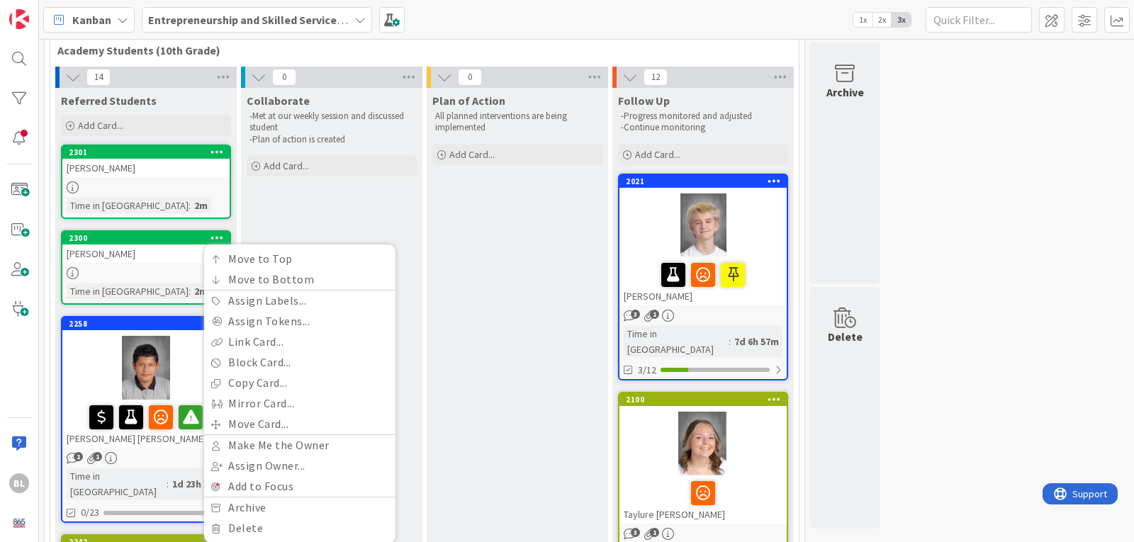
scroll to position [142, 0]
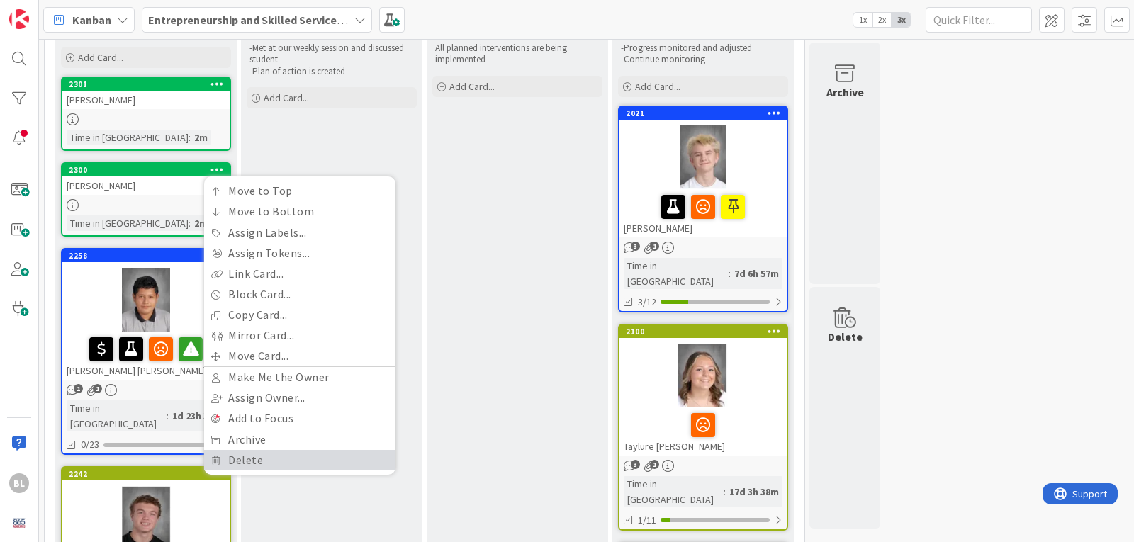
click at [235, 461] on link "Delete" at bounding box center [299, 460] width 191 height 21
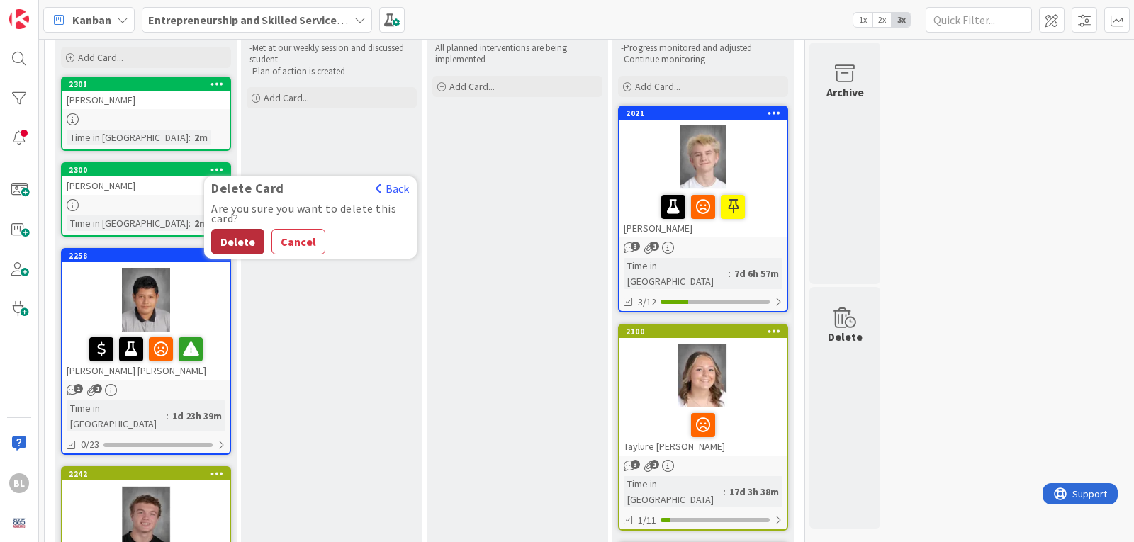
click at [241, 235] on button "Delete" at bounding box center [237, 242] width 53 height 26
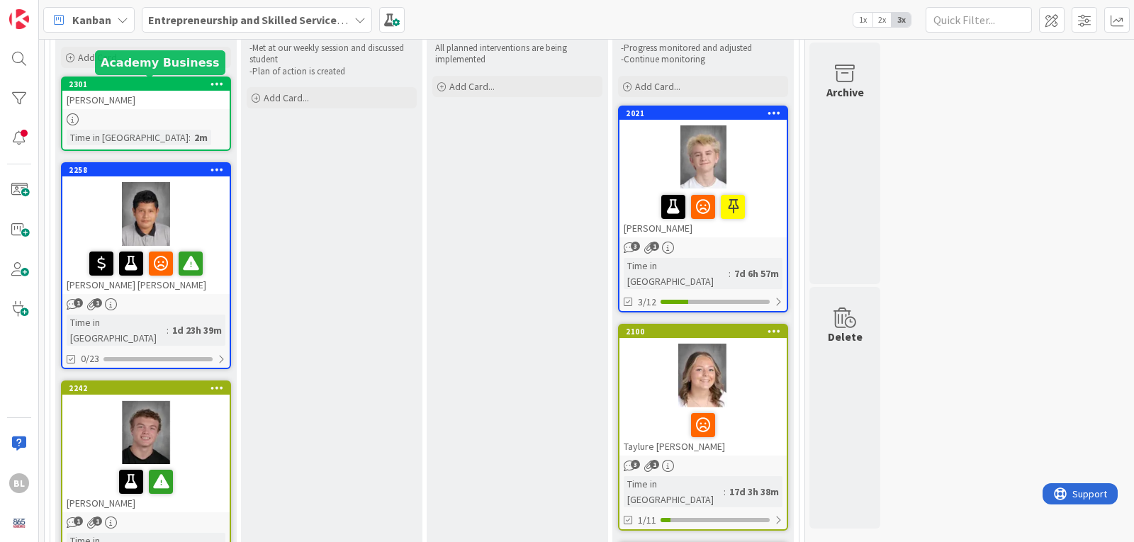
click at [152, 84] on div "2301" at bounding box center [149, 84] width 161 height 10
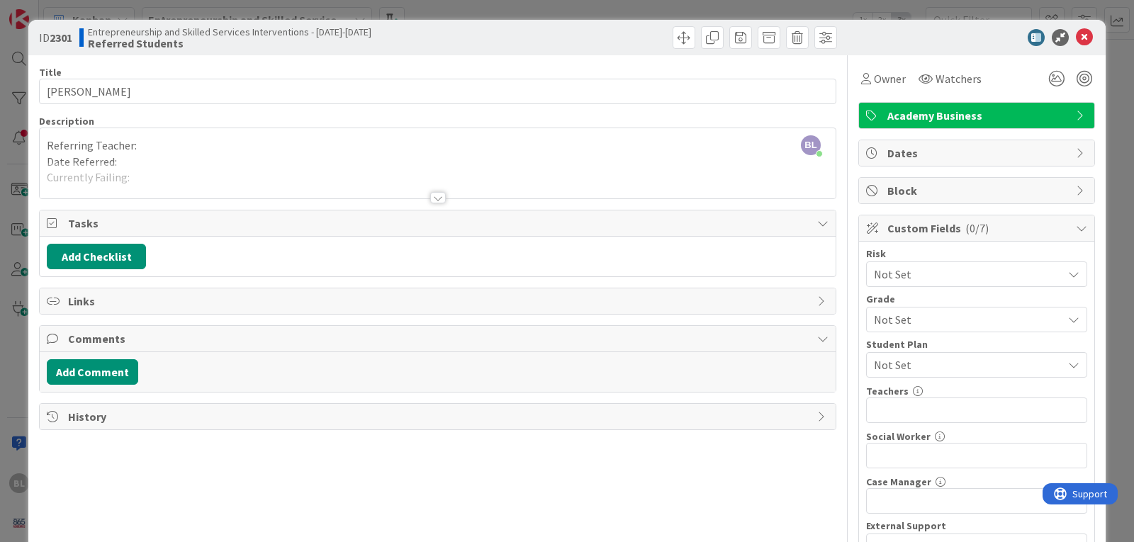
click at [1062, 111] on div "Academy Business" at bounding box center [976, 116] width 235 height 26
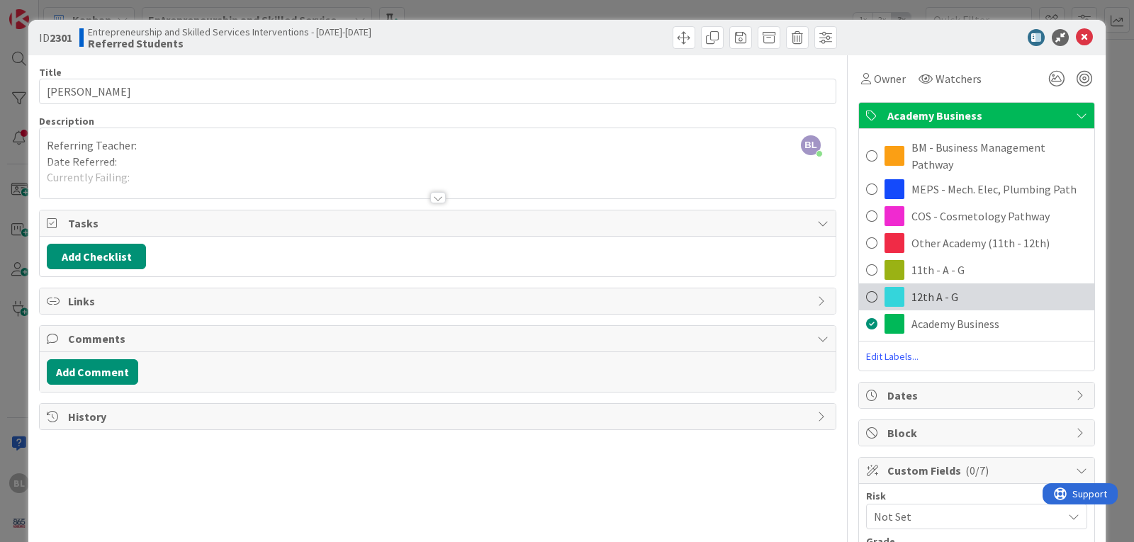
click at [866, 286] on span at bounding box center [871, 296] width 11 height 21
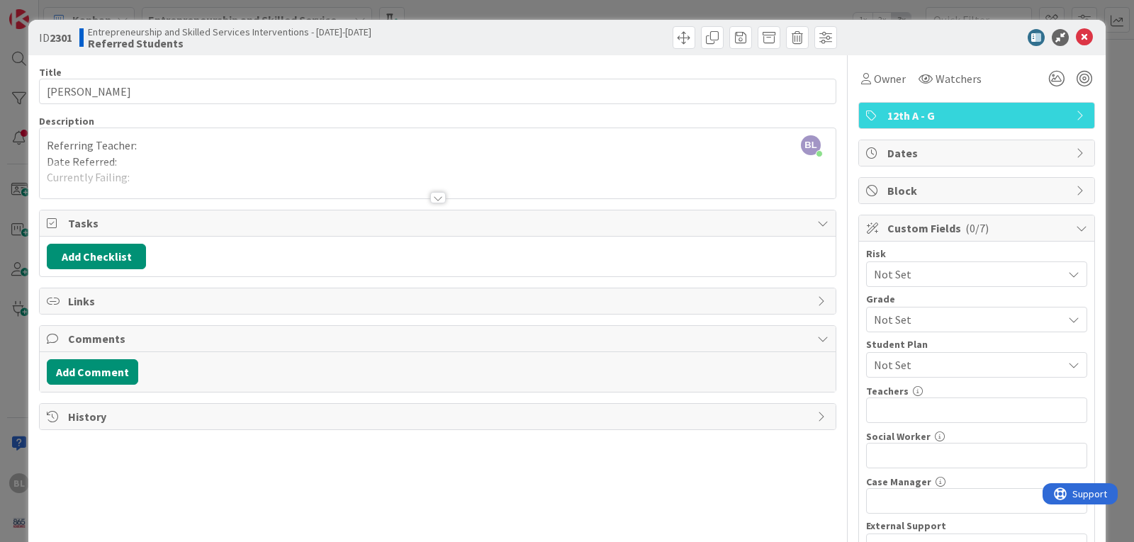
scroll to position [71, 0]
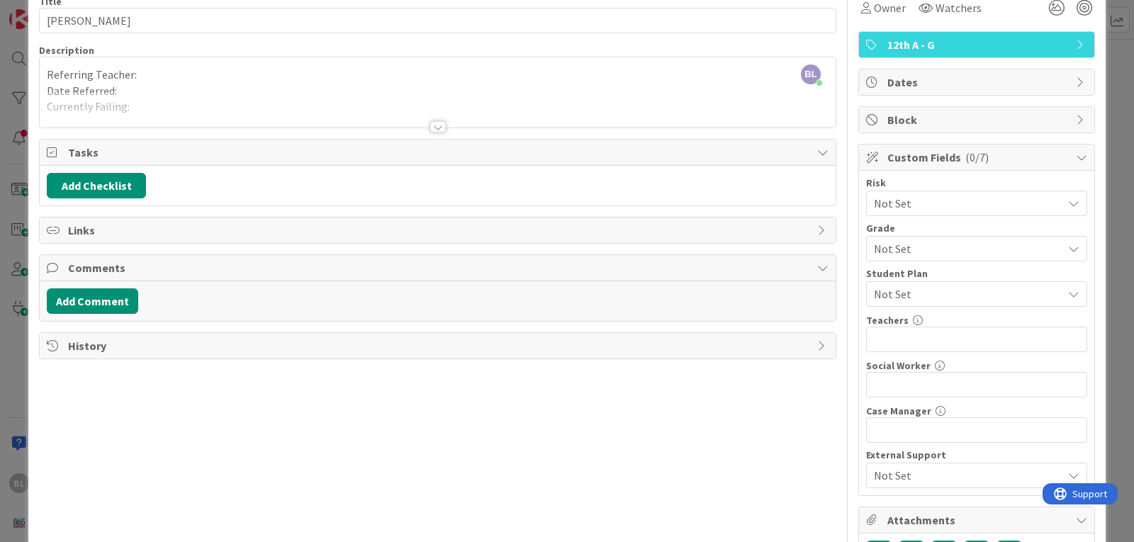
click at [903, 248] on span "Not Set" at bounding box center [964, 249] width 181 height 20
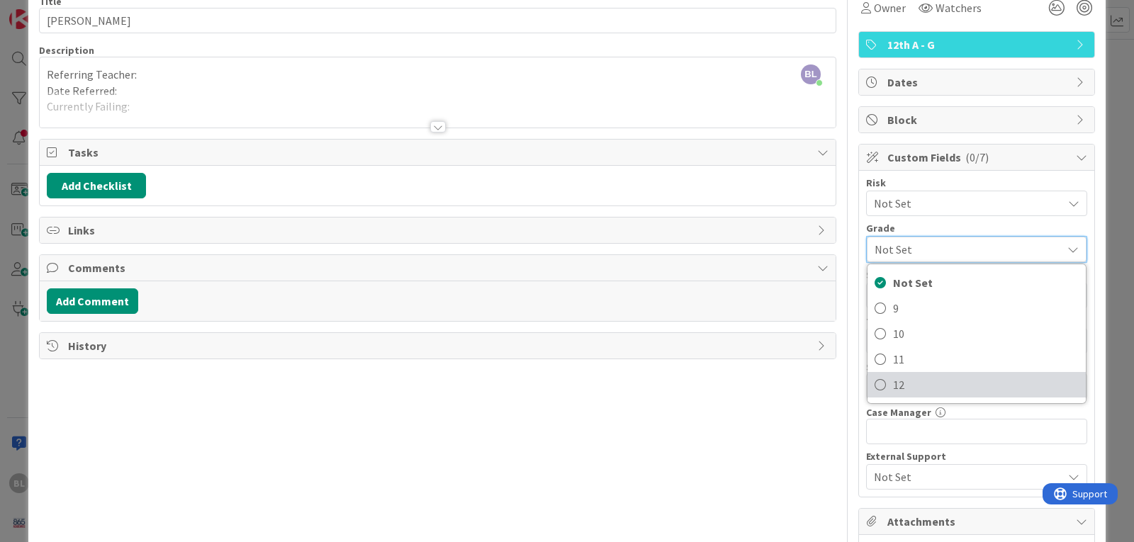
click at [874, 379] on icon at bounding box center [879, 384] width 11 height 21
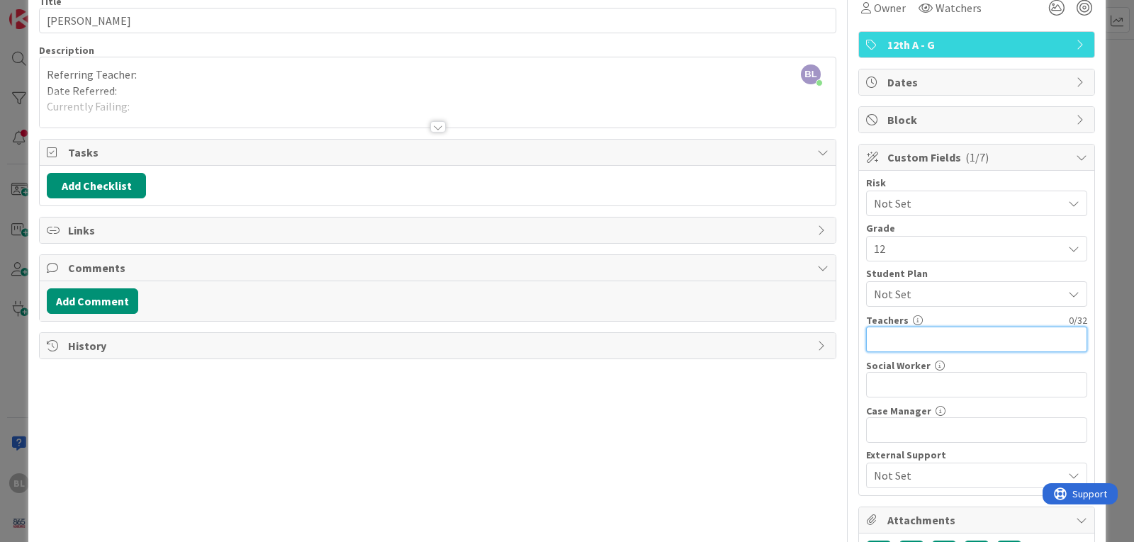
click at [875, 332] on input "text" at bounding box center [976, 340] width 221 height 26
type input "[PERSON_NAME],[PERSON_NAME],[PERSON_NAME]"
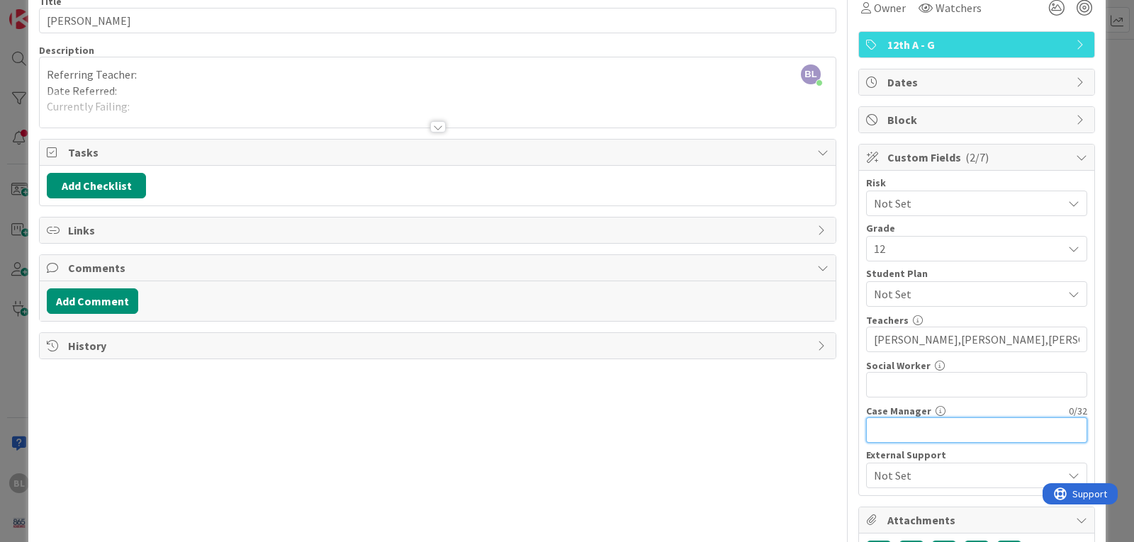
click at [890, 431] on input "text" at bounding box center [976, 430] width 221 height 26
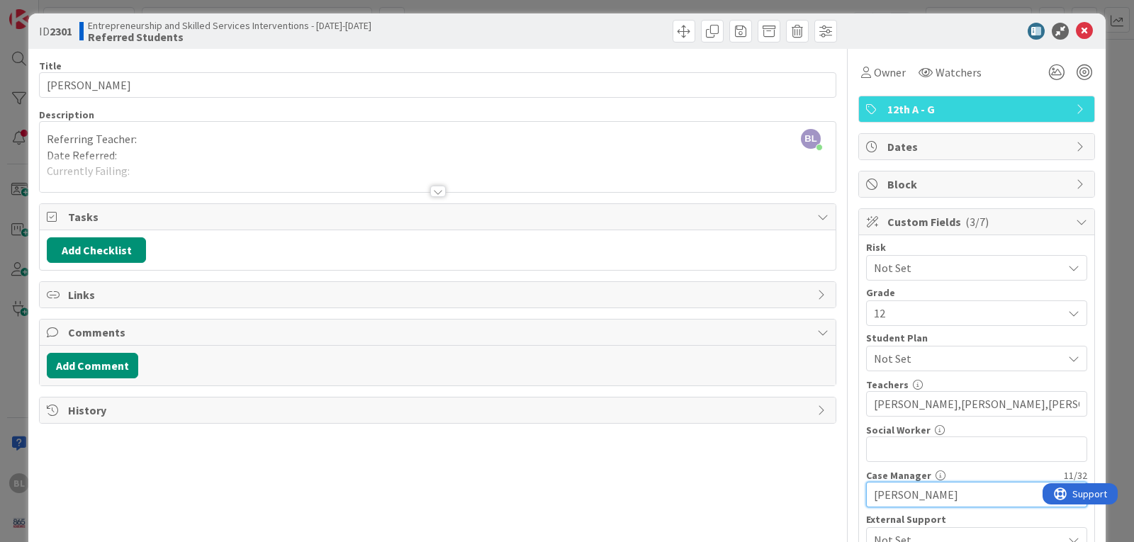
scroll to position [0, 0]
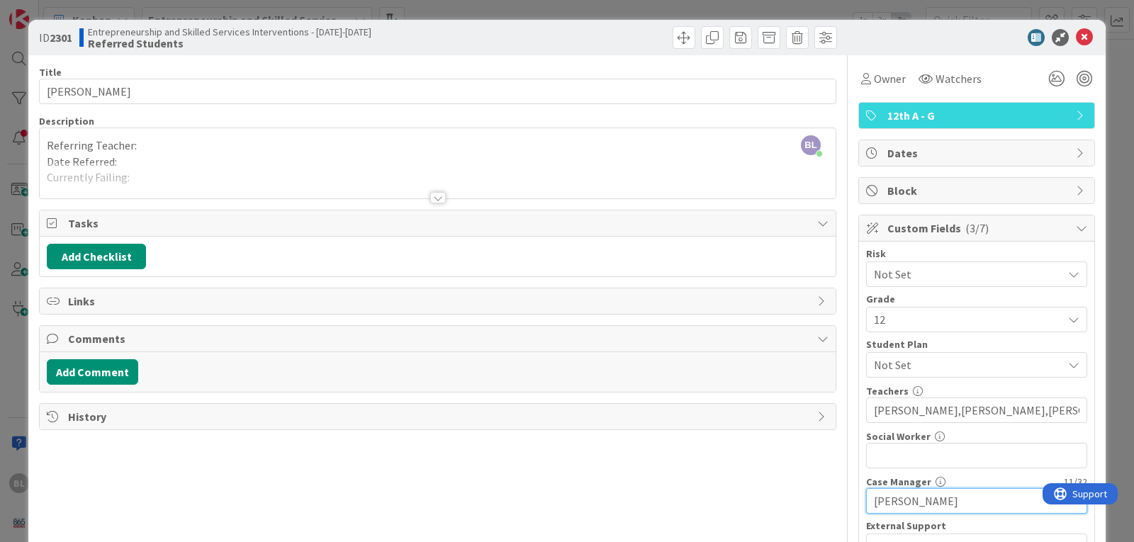
type input "[PERSON_NAME]"
click at [432, 196] on div at bounding box center [438, 197] width 16 height 11
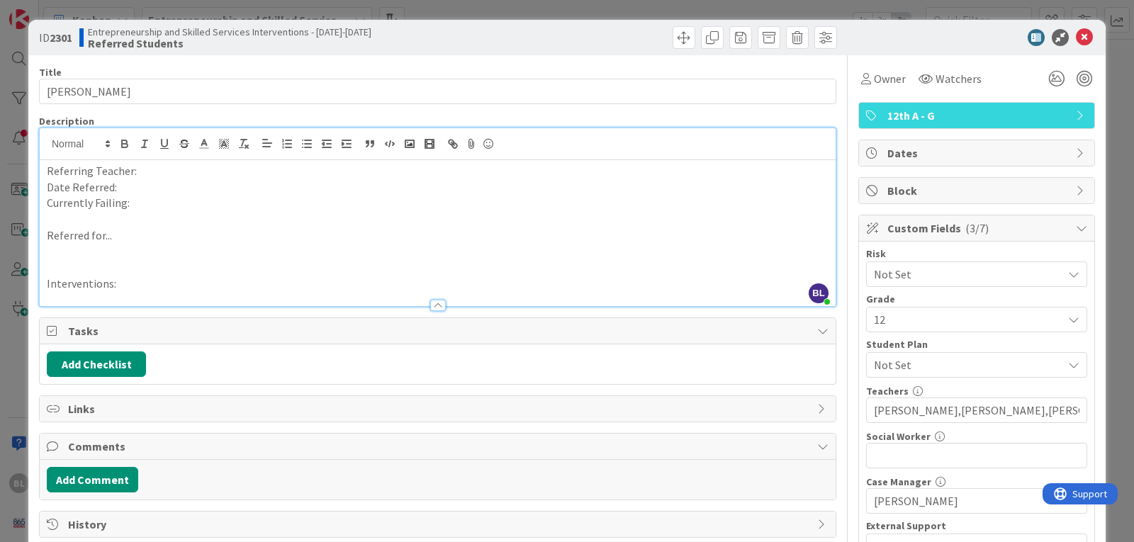
click at [123, 239] on p "Referred for..." at bounding box center [438, 235] width 782 height 16
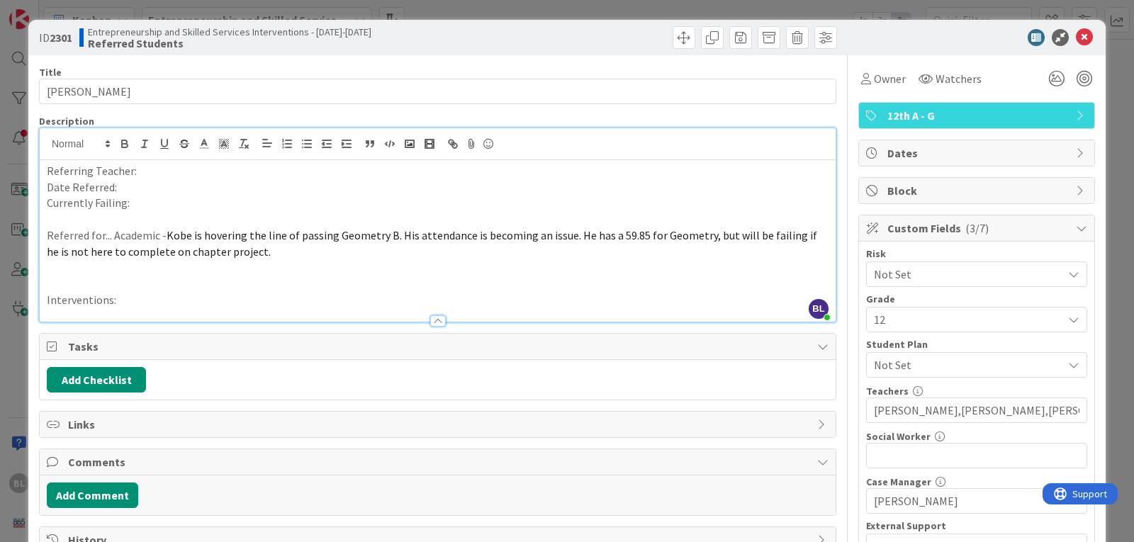
click at [138, 174] on p "Referring Teacher:" at bounding box center [438, 171] width 782 height 16
click at [132, 189] on p "Date Referred:" at bounding box center [438, 187] width 782 height 16
click at [123, 295] on p "Interventions:" at bounding box center [438, 300] width 782 height 16
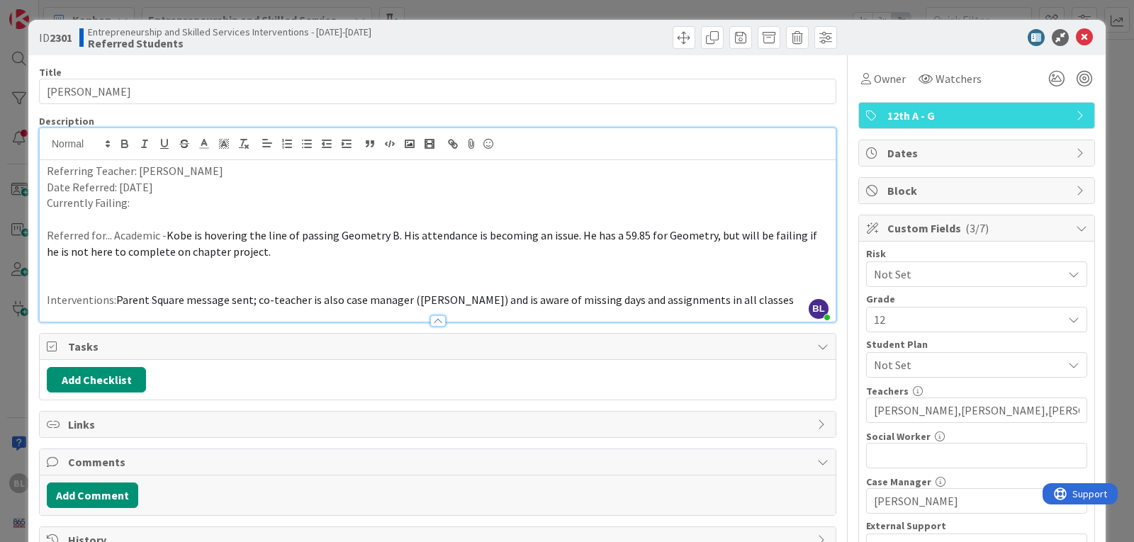
click at [138, 204] on p "Currently Failing:" at bounding box center [438, 203] width 782 height 16
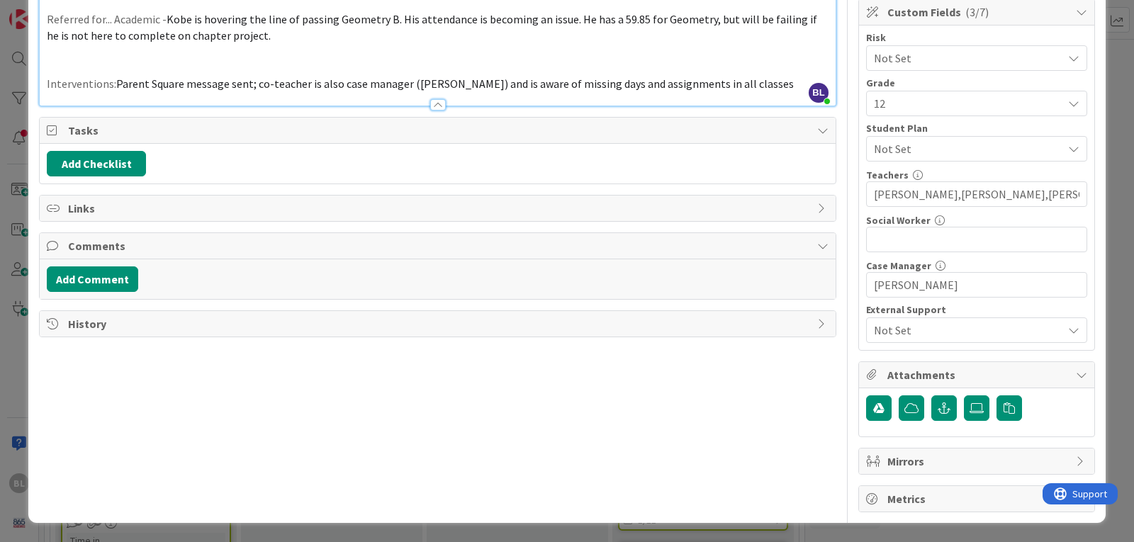
scroll to position [217, 0]
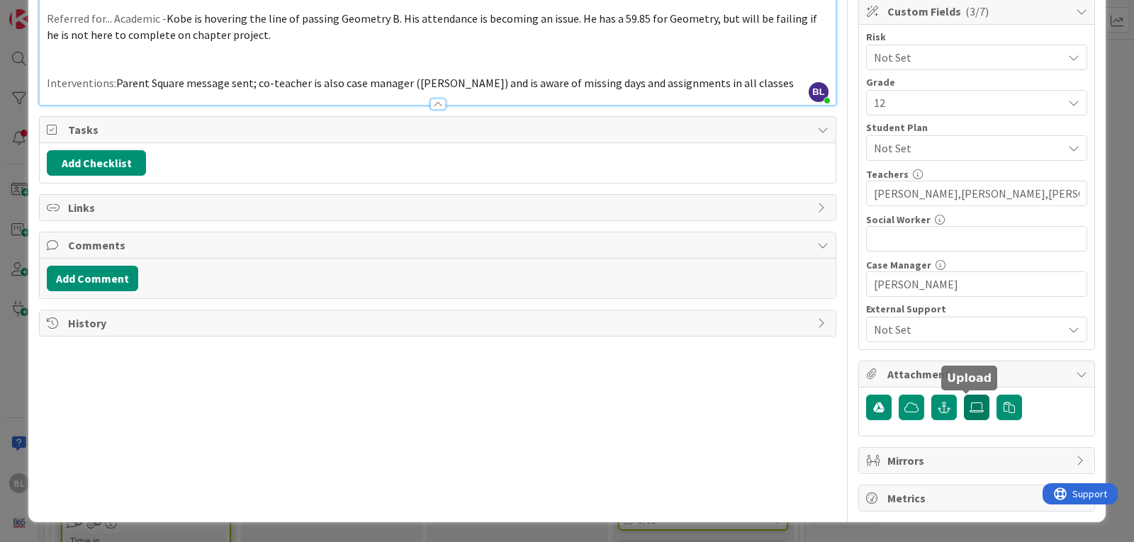
click at [969, 407] on icon at bounding box center [976, 407] width 14 height 11
click at [964, 395] on input "file" at bounding box center [964, 395] width 0 height 0
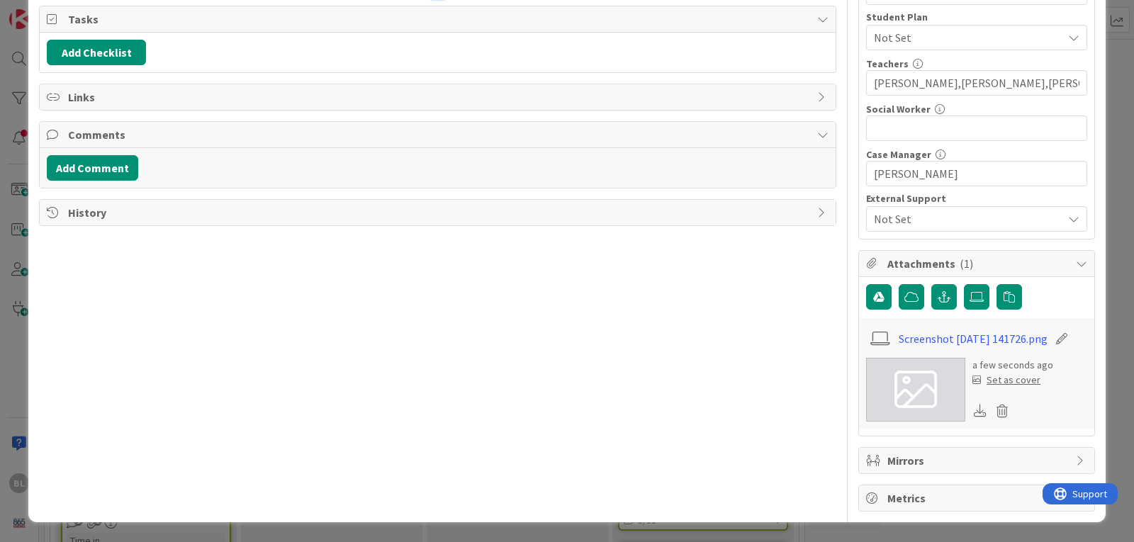
scroll to position [334, 0]
drag, startPoint x: 994, startPoint y: 381, endPoint x: 973, endPoint y: 383, distance: 20.7
click at [992, 381] on div "Set as cover" at bounding box center [1006, 380] width 68 height 15
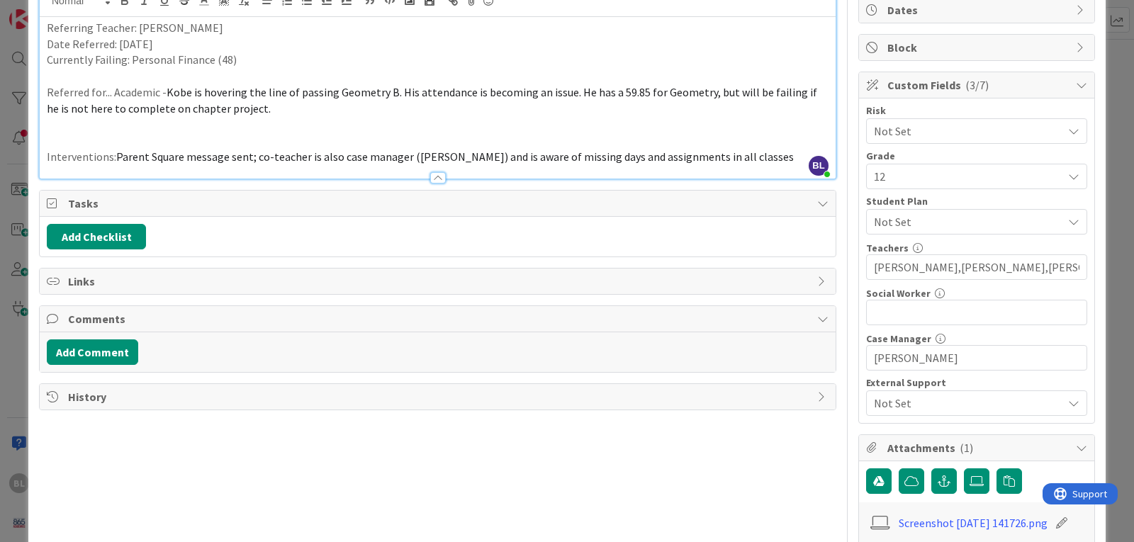
scroll to position [0, 0]
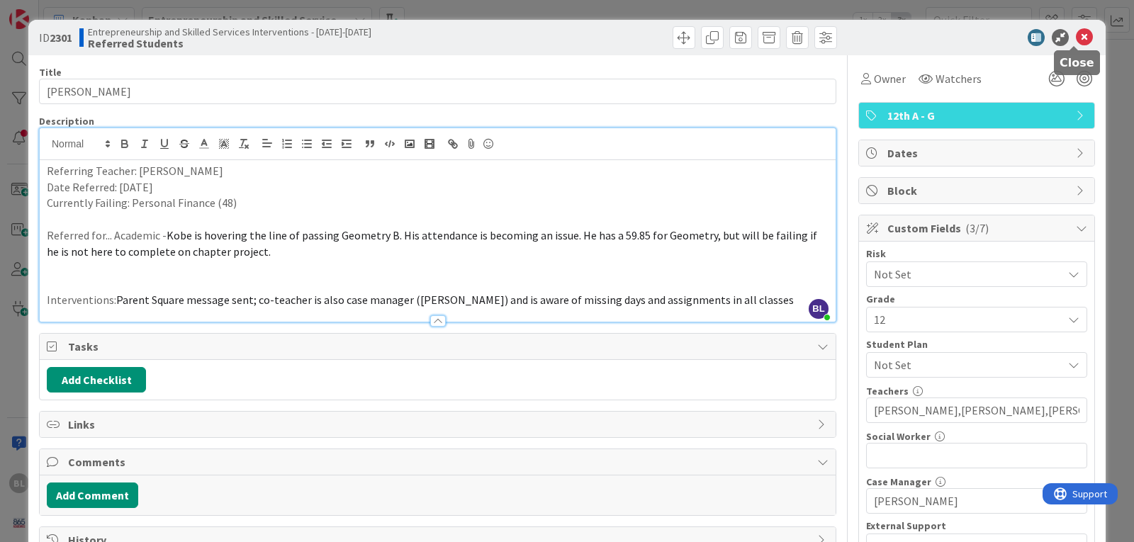
drag, startPoint x: 1073, startPoint y: 31, endPoint x: 1069, endPoint y: 38, distance: 8.3
click at [1076, 31] on icon at bounding box center [1084, 37] width 17 height 17
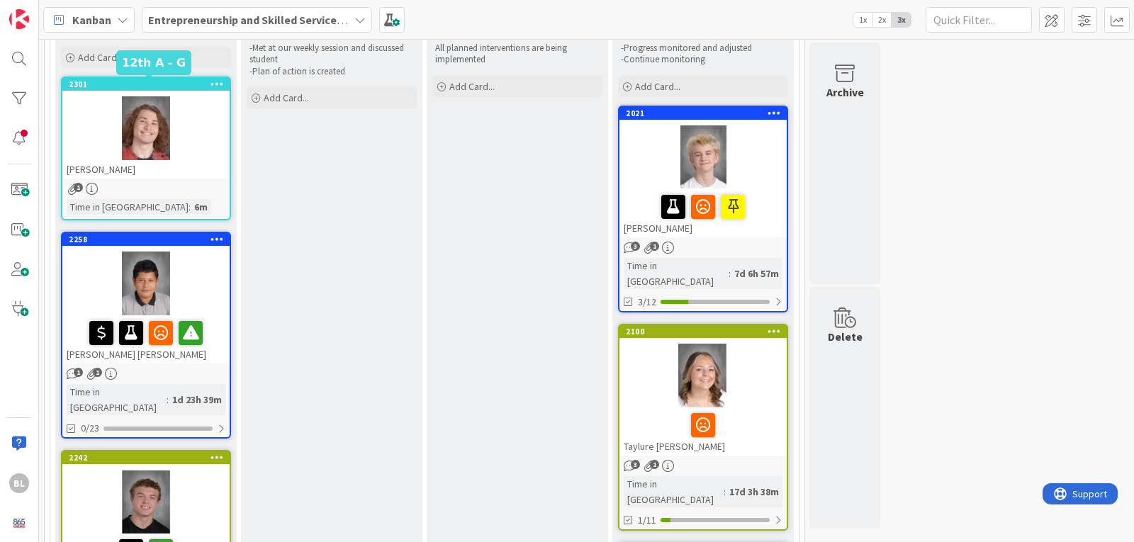
click at [130, 84] on div "2301" at bounding box center [149, 84] width 161 height 10
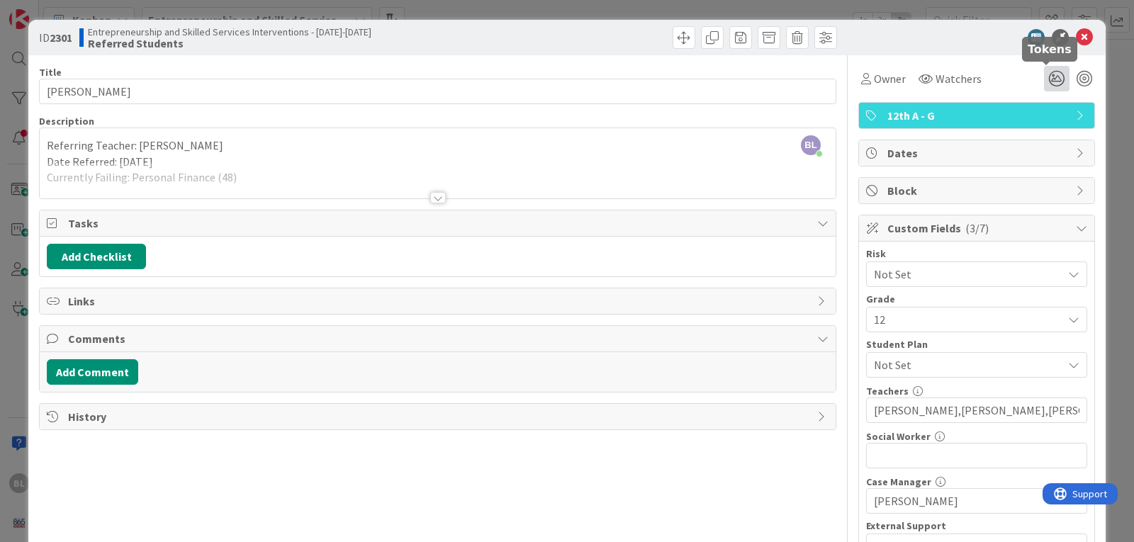
click at [1047, 84] on icon at bounding box center [1057, 79] width 26 height 26
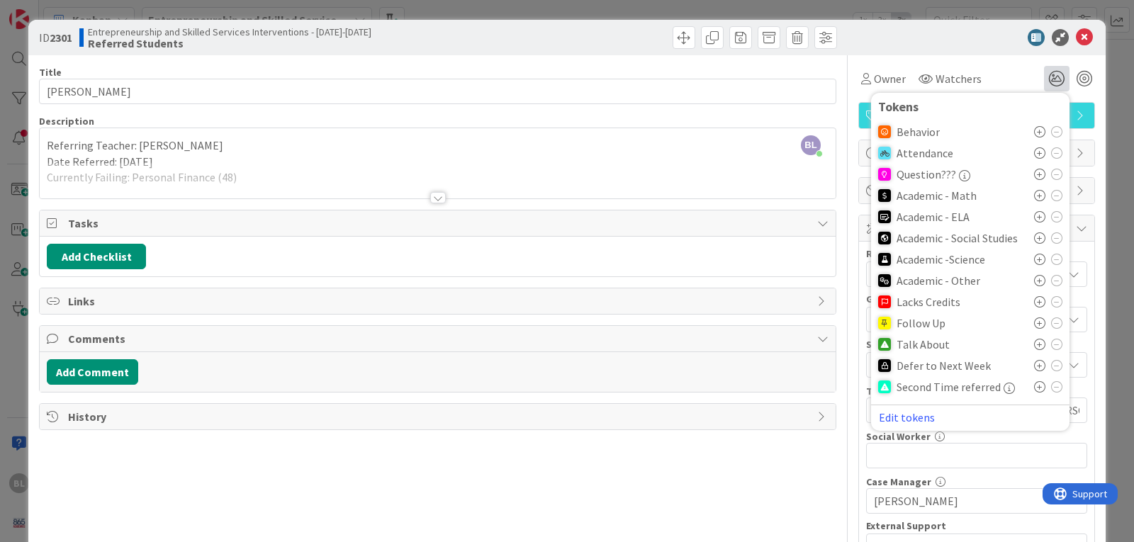
click at [1034, 279] on icon at bounding box center [1039, 280] width 11 height 11
click at [1034, 349] on icon at bounding box center [1039, 348] width 11 height 11
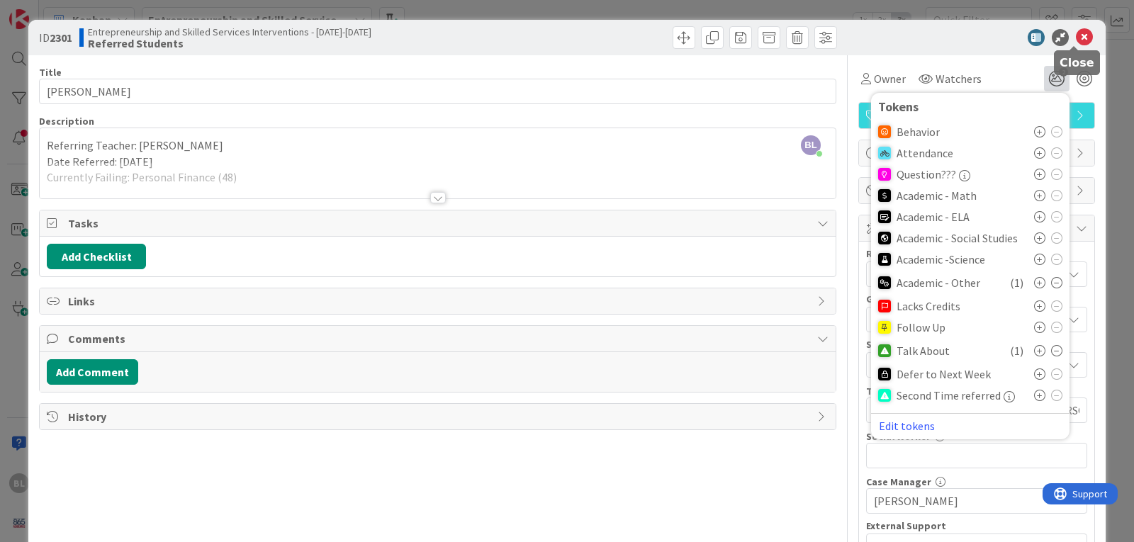
click at [1076, 38] on icon at bounding box center [1084, 37] width 17 height 17
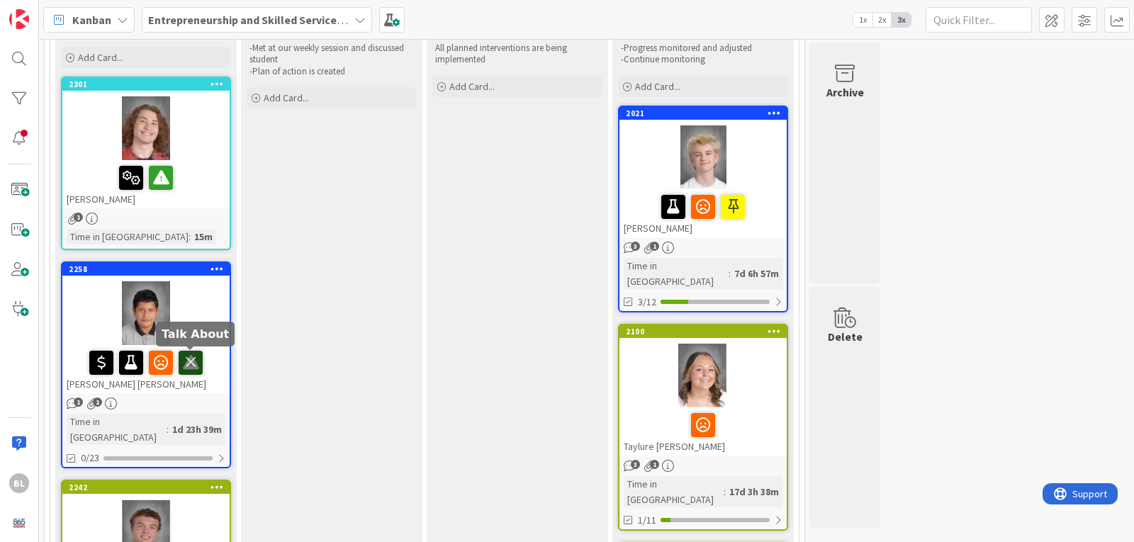
click at [189, 361] on icon at bounding box center [191, 362] width 24 height 23
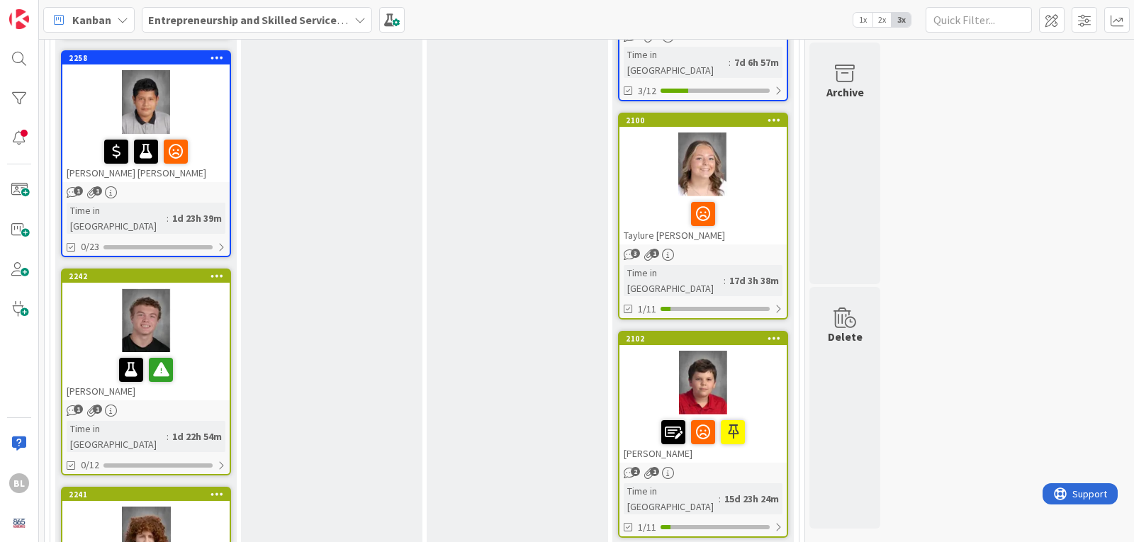
scroll to position [354, 0]
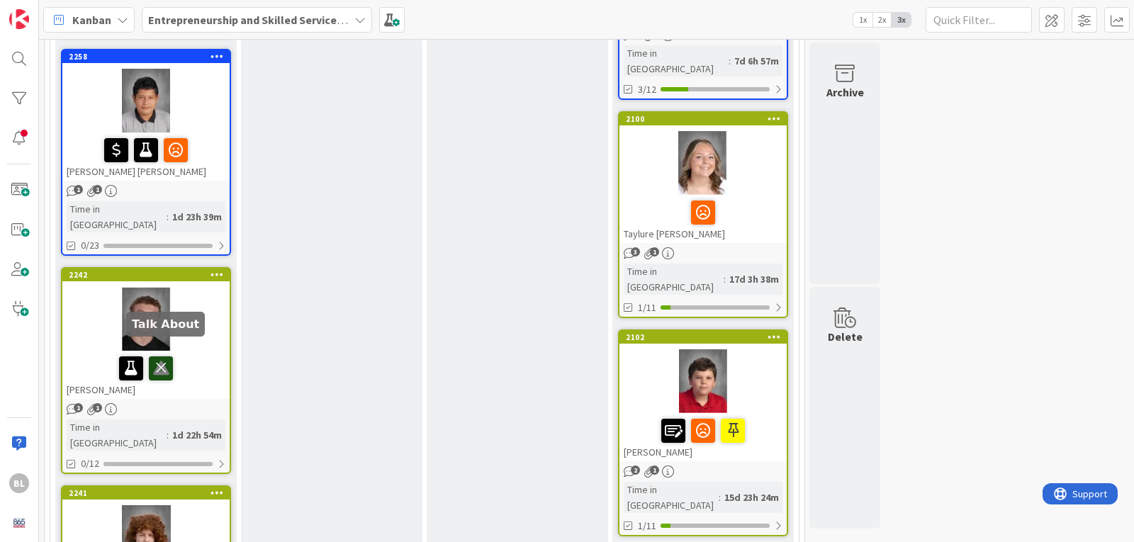
click at [162, 356] on icon at bounding box center [161, 367] width 24 height 23
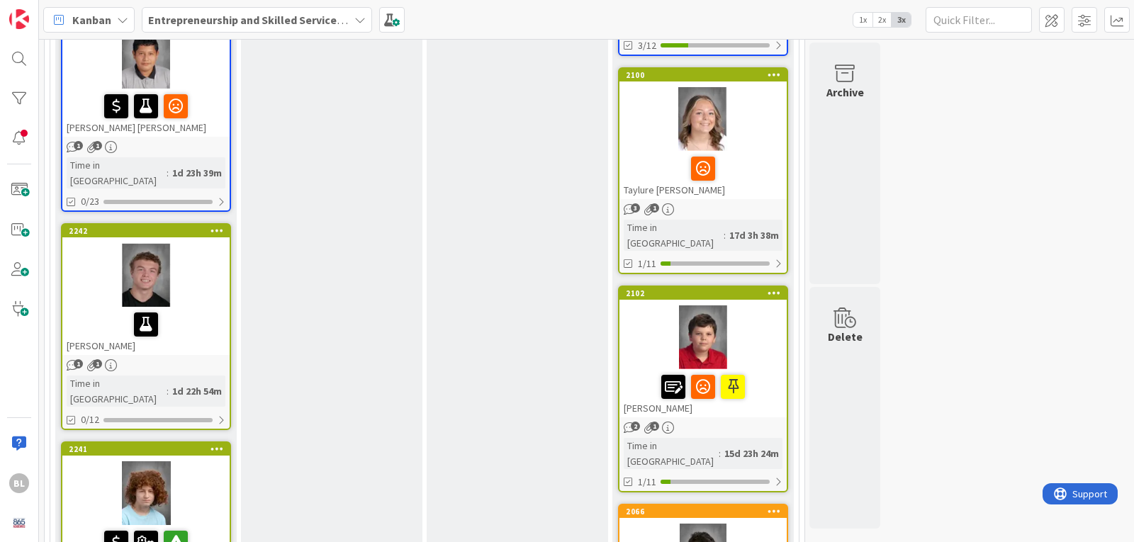
scroll to position [567, 0]
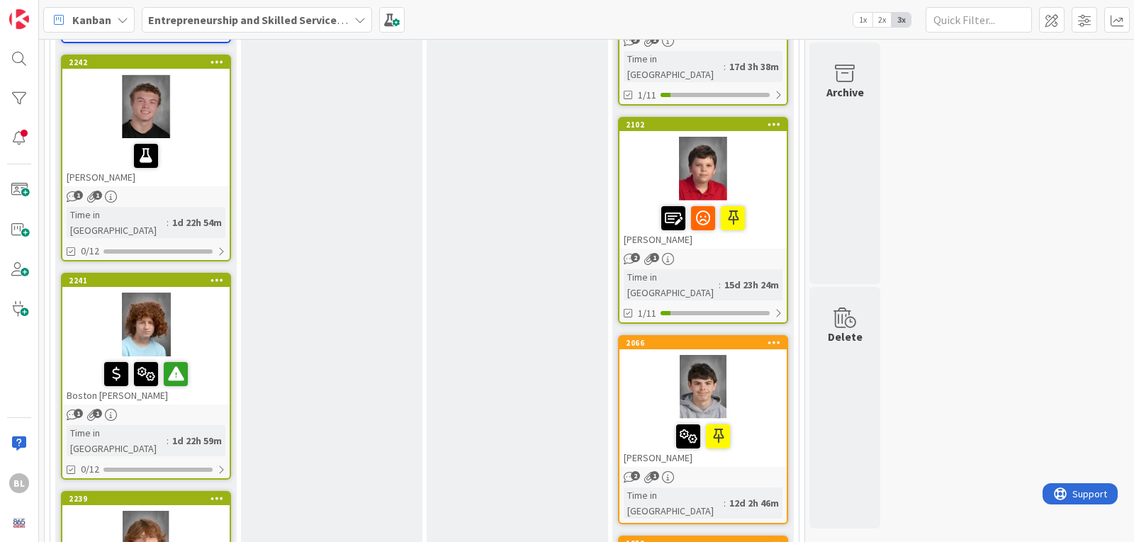
click at [174, 359] on div at bounding box center [146, 374] width 159 height 30
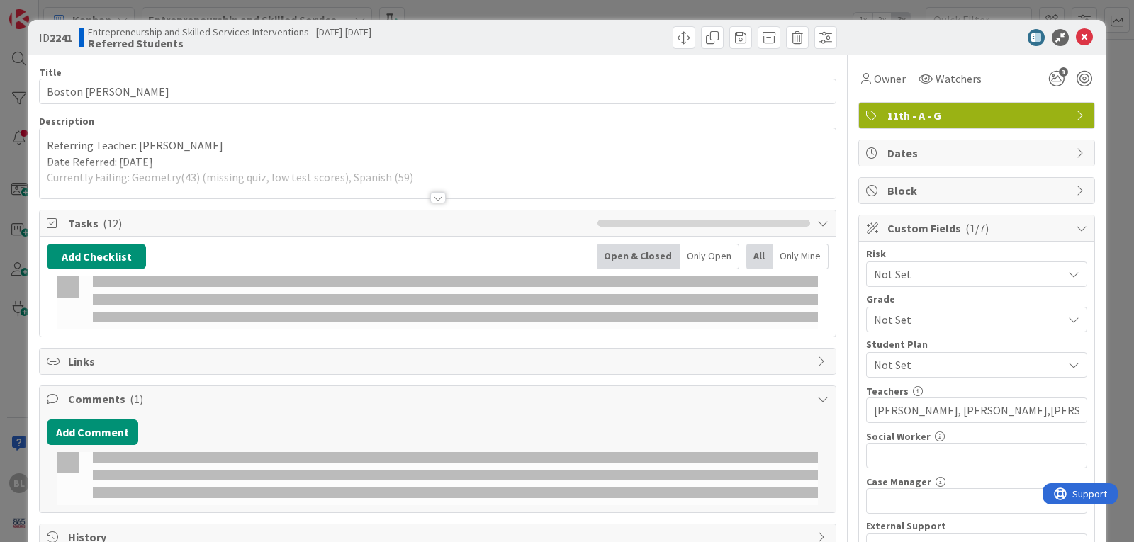
click at [175, 344] on div "Title 15 / 128 Boston [PERSON_NAME] Description Referring Teacher: [PERSON_NAME…" at bounding box center [437, 414] width 797 height 719
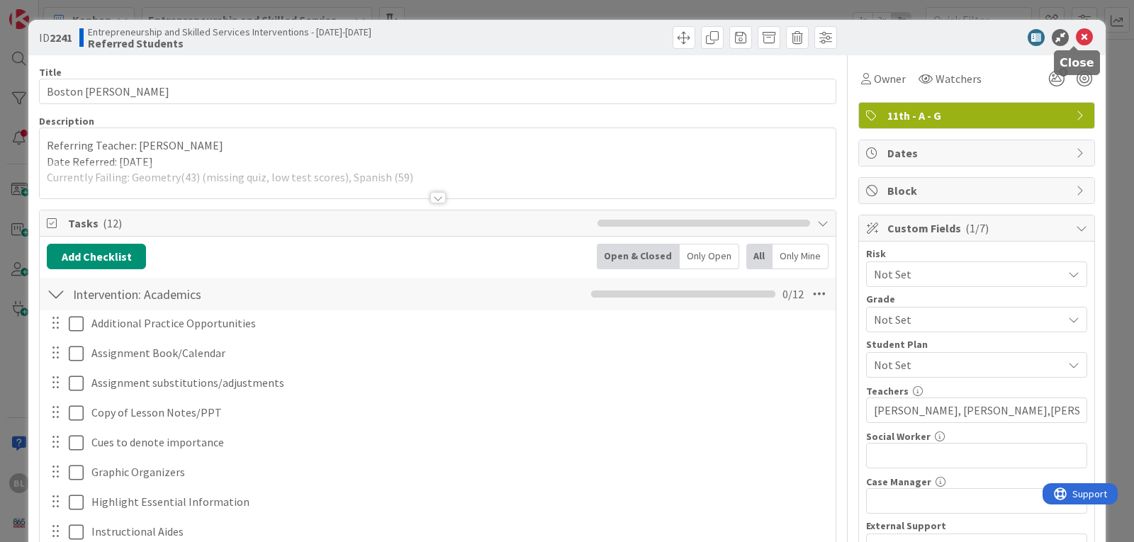
click at [1076, 35] on icon at bounding box center [1084, 37] width 17 height 17
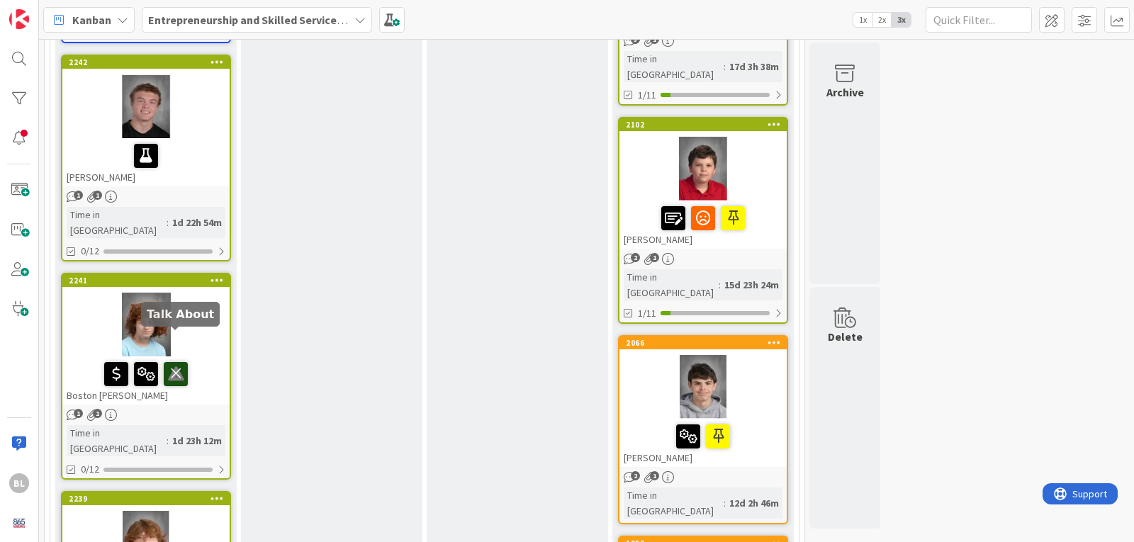
click at [176, 362] on icon at bounding box center [176, 373] width 24 height 23
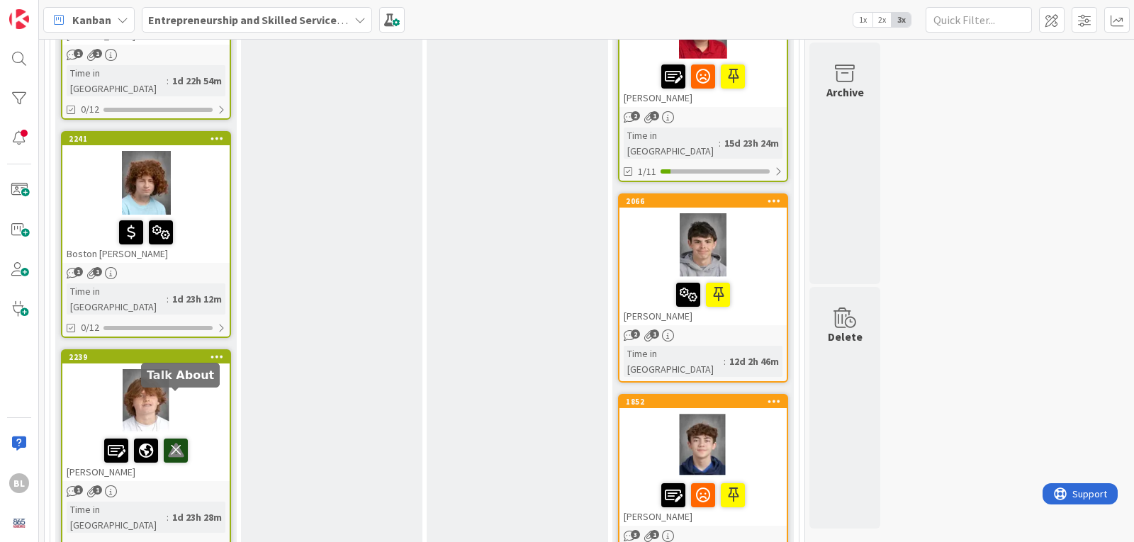
click at [176, 439] on icon at bounding box center [176, 450] width 24 height 23
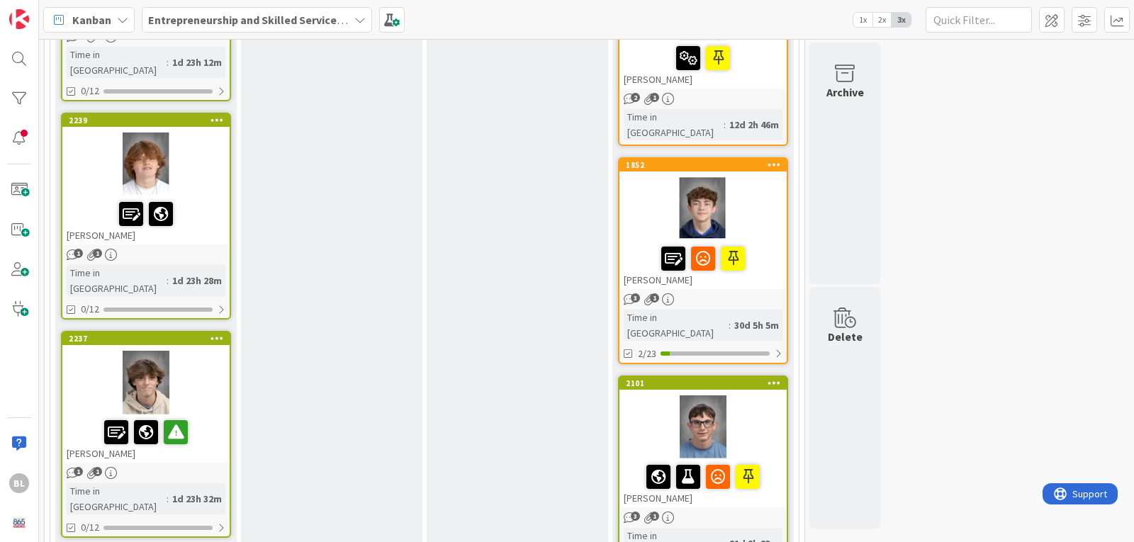
scroll to position [992, 0]
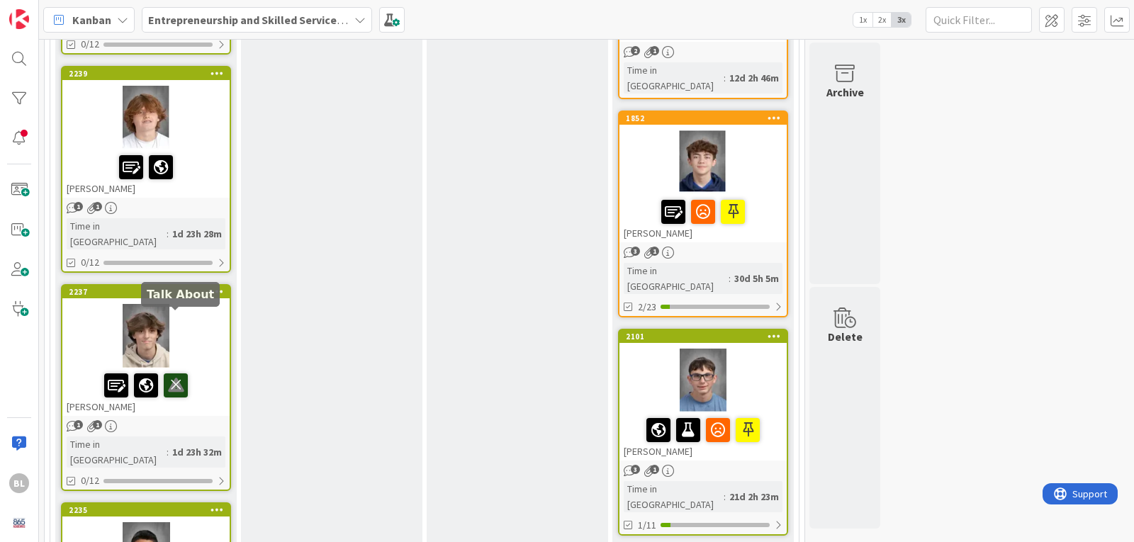
click at [176, 373] on icon at bounding box center [176, 384] width 24 height 23
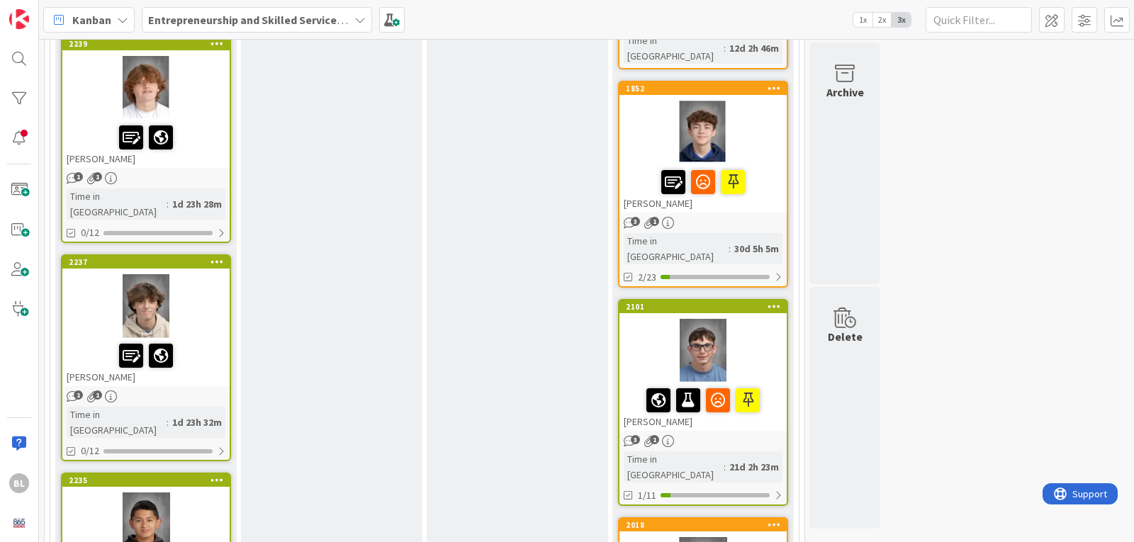
scroll to position [1205, 0]
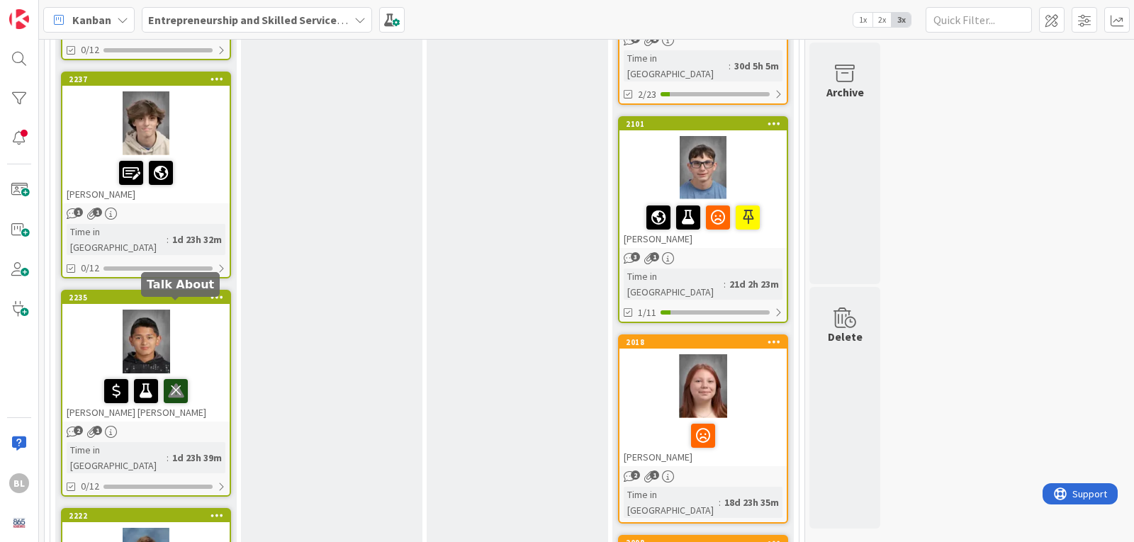
click at [176, 379] on icon at bounding box center [176, 390] width 24 height 23
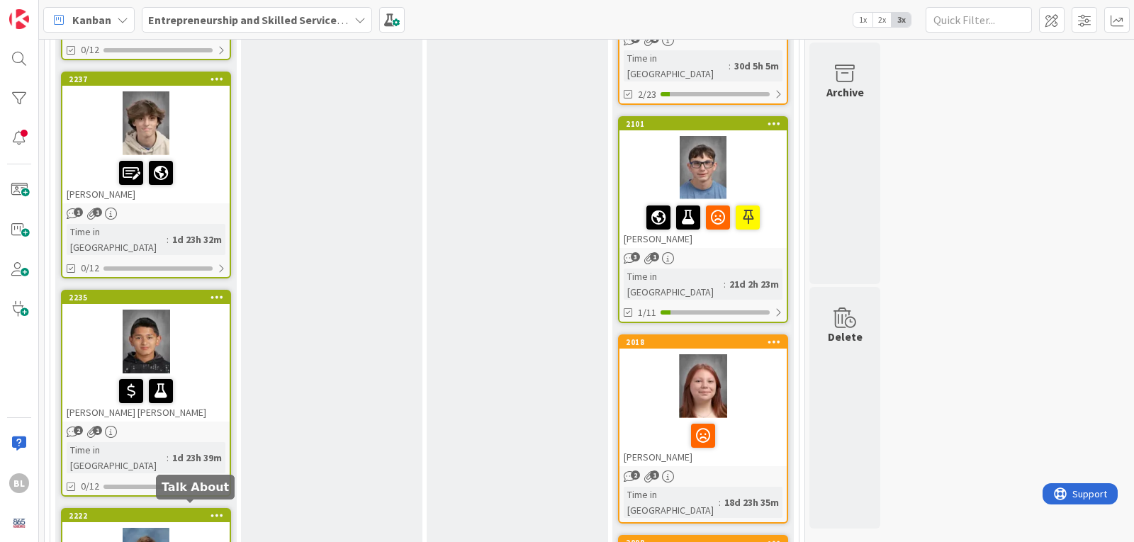
click at [0, 0] on icon at bounding box center [0, 0] width 0 height 0
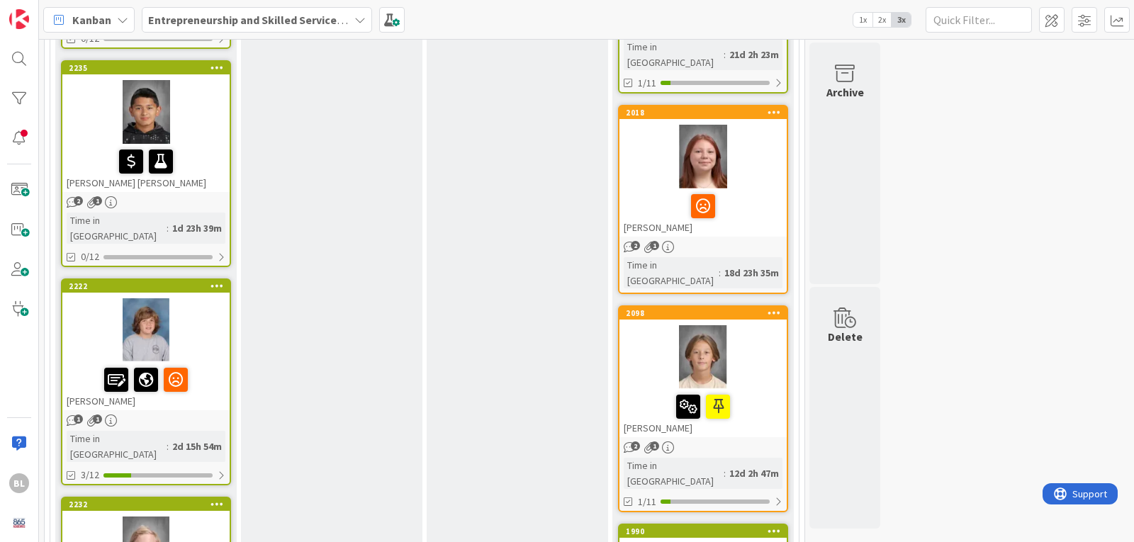
scroll to position [1488, 0]
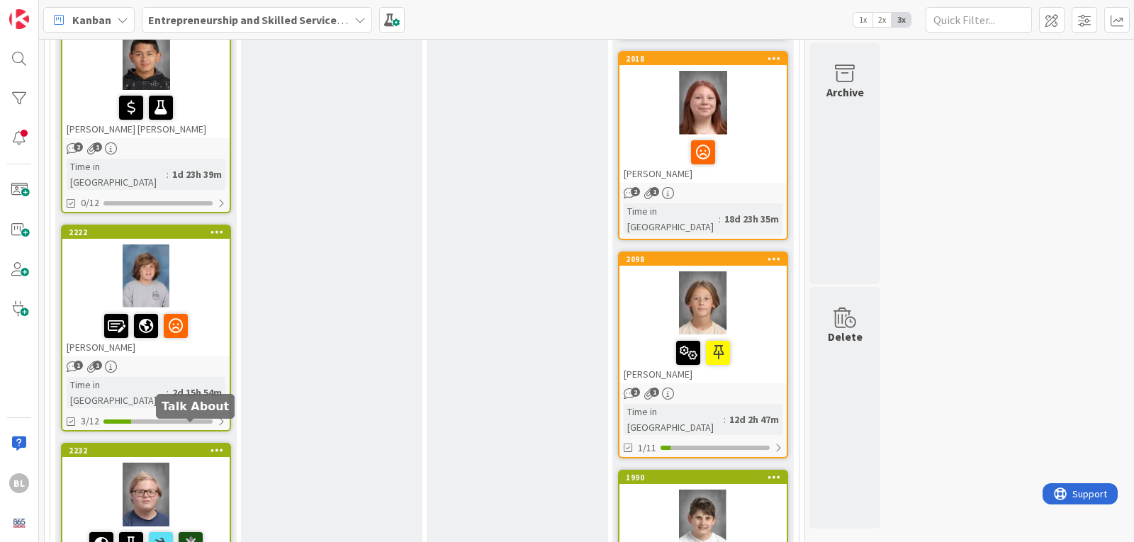
click at [188, 517] on icon at bounding box center [191, 543] width 24 height 23
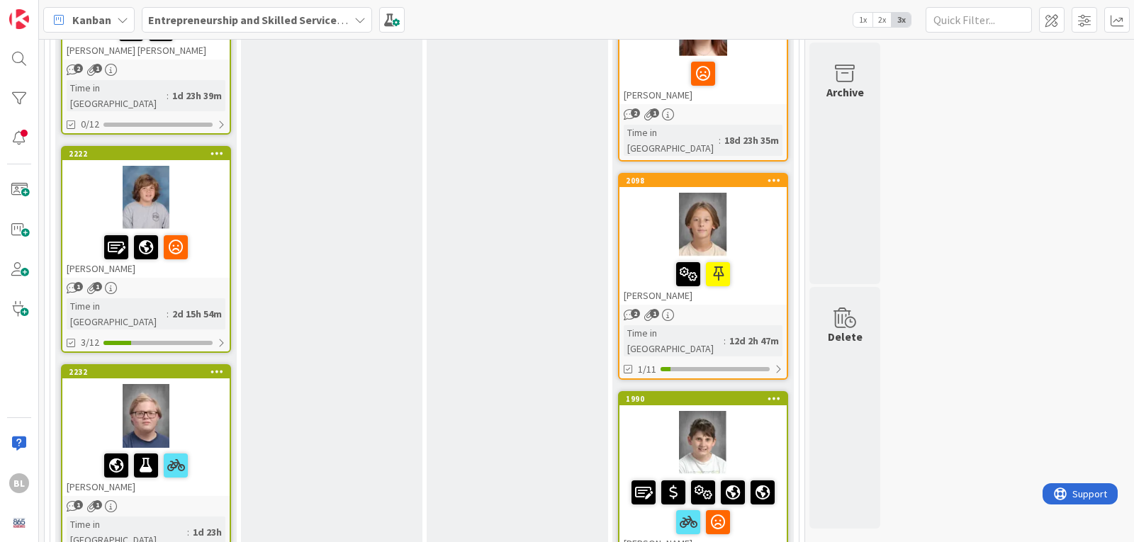
scroll to position [1701, 0]
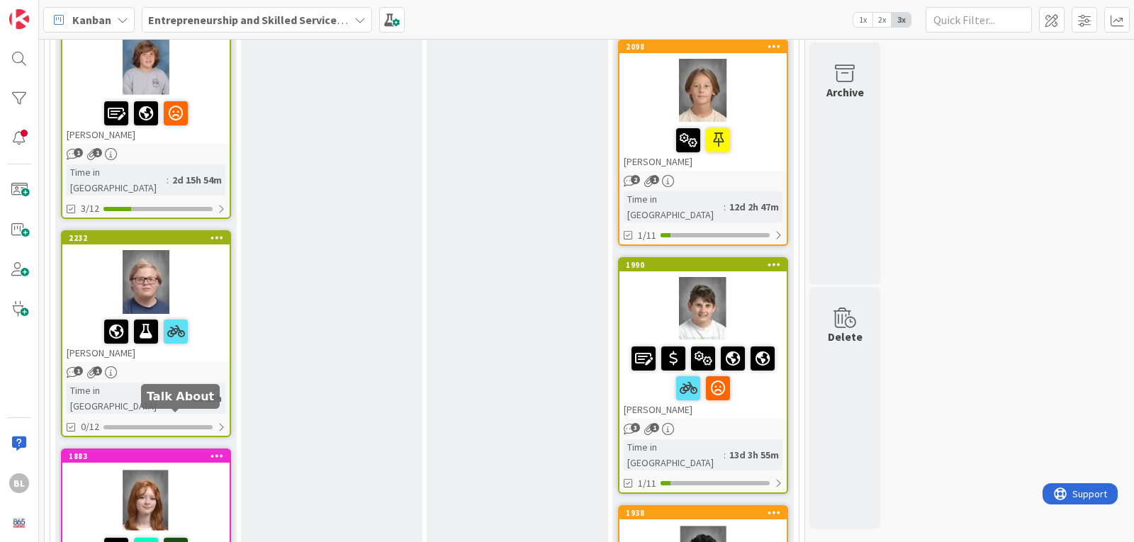
click at [180, 517] on icon at bounding box center [176, 549] width 24 height 23
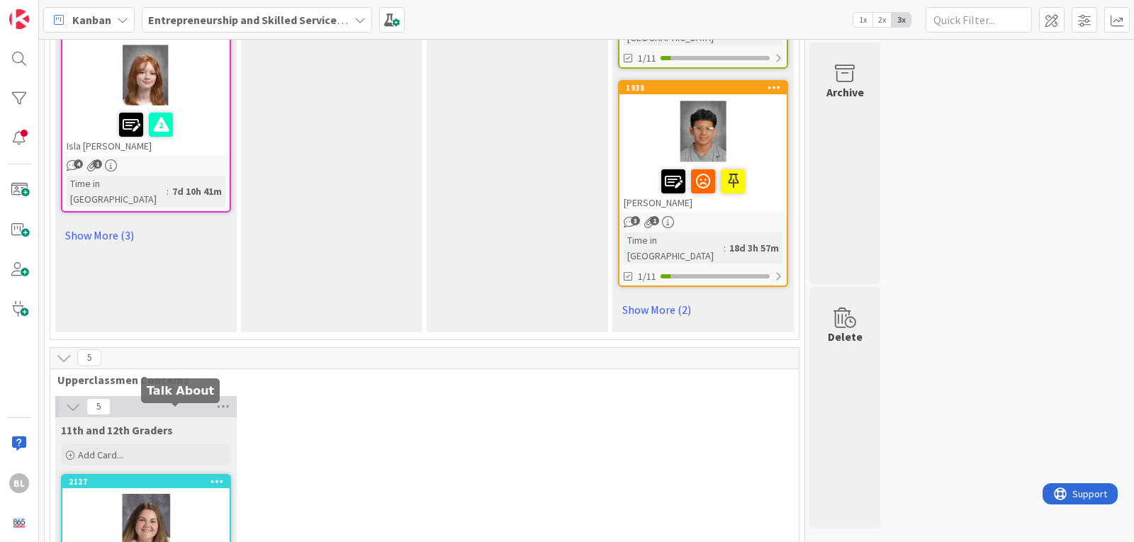
click at [0, 0] on icon at bounding box center [0, 0] width 0 height 0
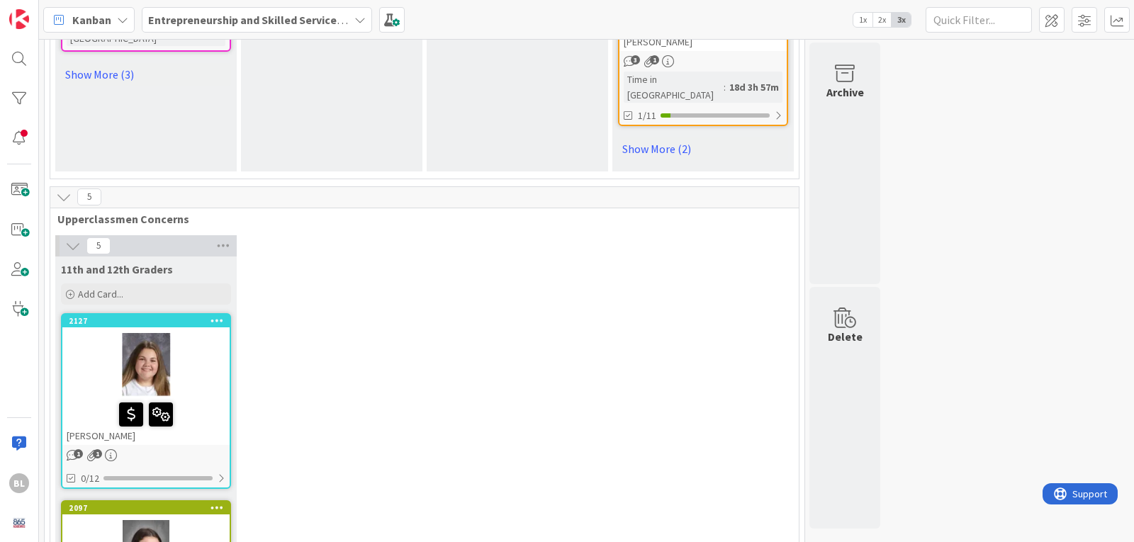
scroll to position [2480, 0]
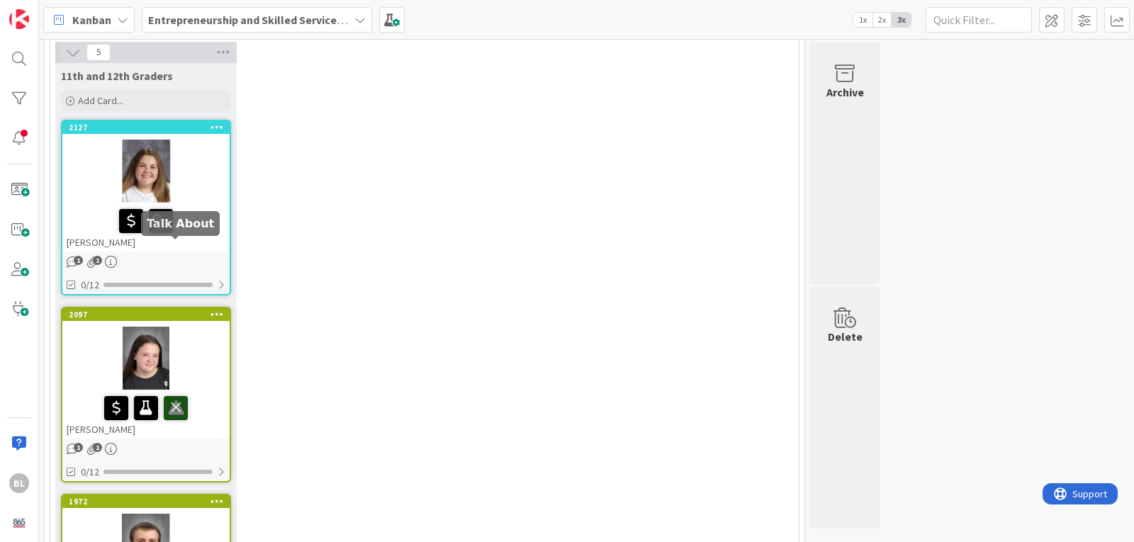
click at [175, 396] on icon at bounding box center [176, 407] width 24 height 23
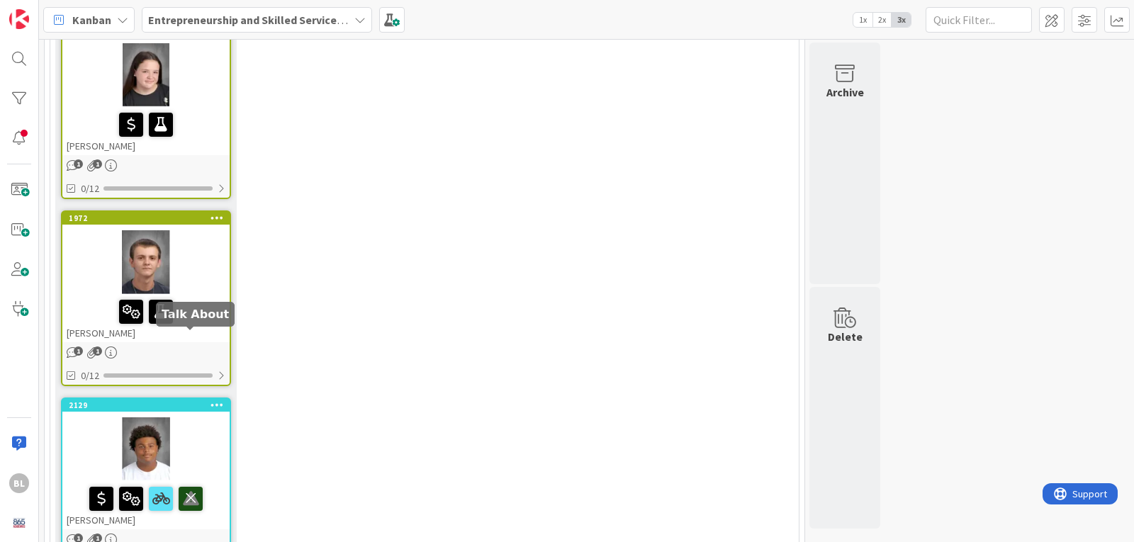
click at [192, 487] on icon at bounding box center [191, 498] width 24 height 23
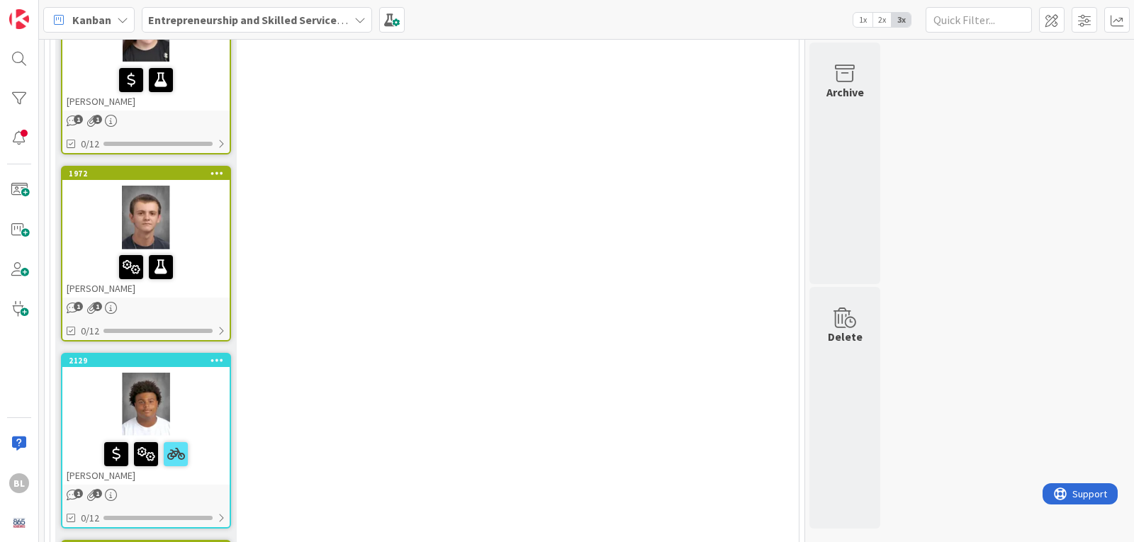
scroll to position [2860, 0]
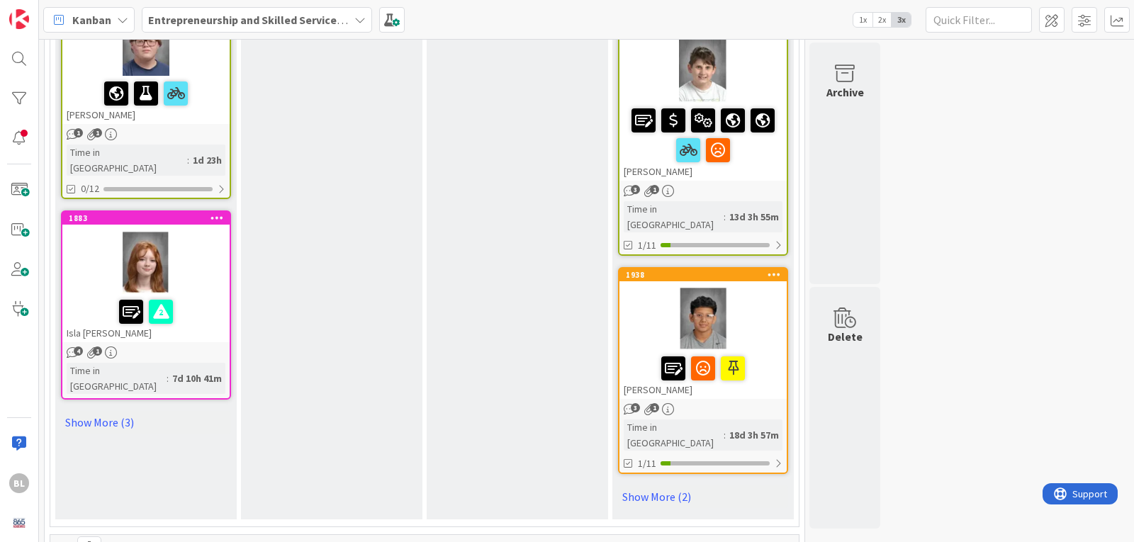
scroll to position [1585, 0]
